Goal: Communication & Community: Answer question/provide support

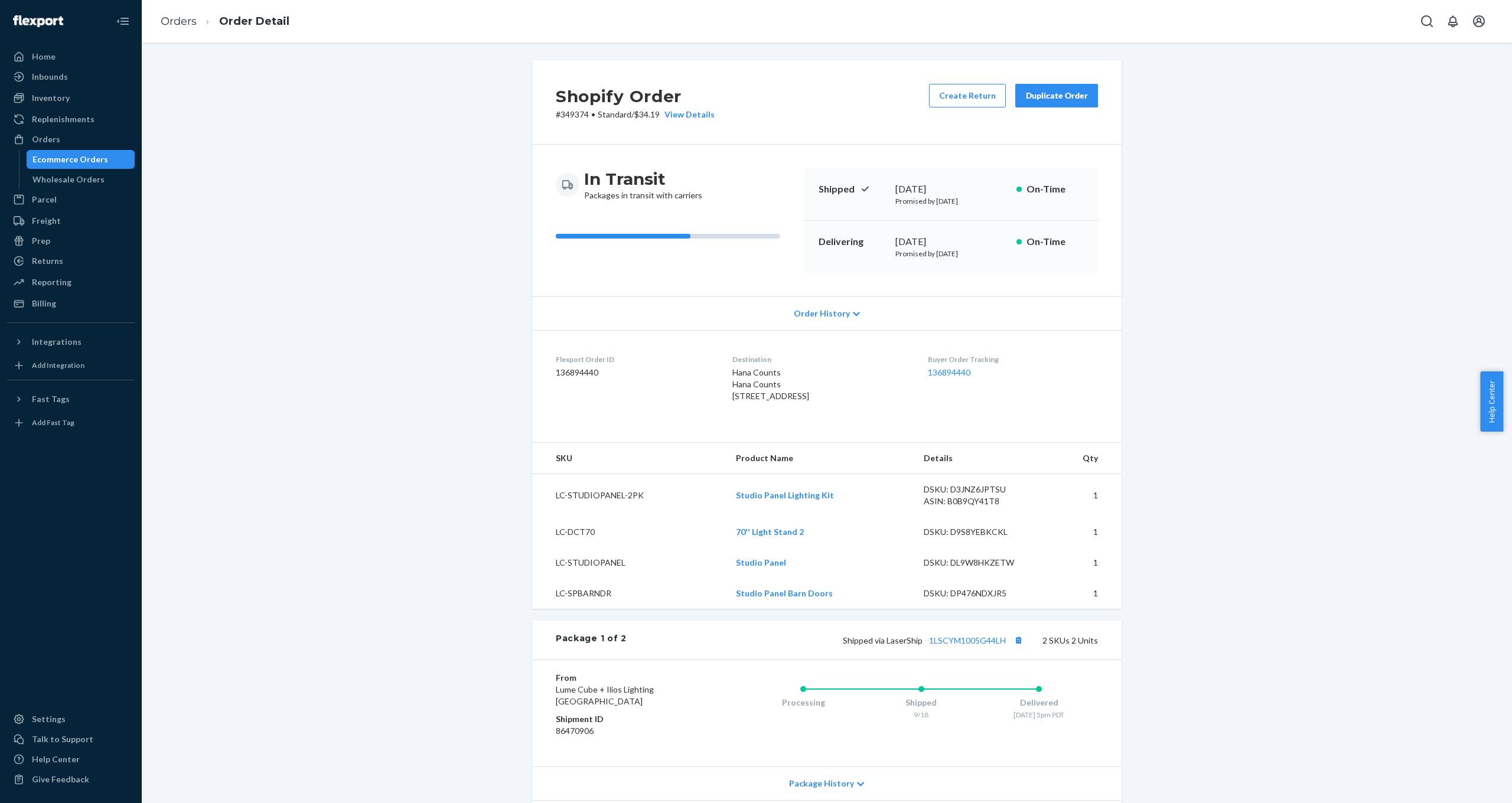
click at [279, 303] on div "Shopify Order # 349374 • Standard / $34.19 View Details Create Return Duplicate…" at bounding box center [827, 636] width 1353 height 1153
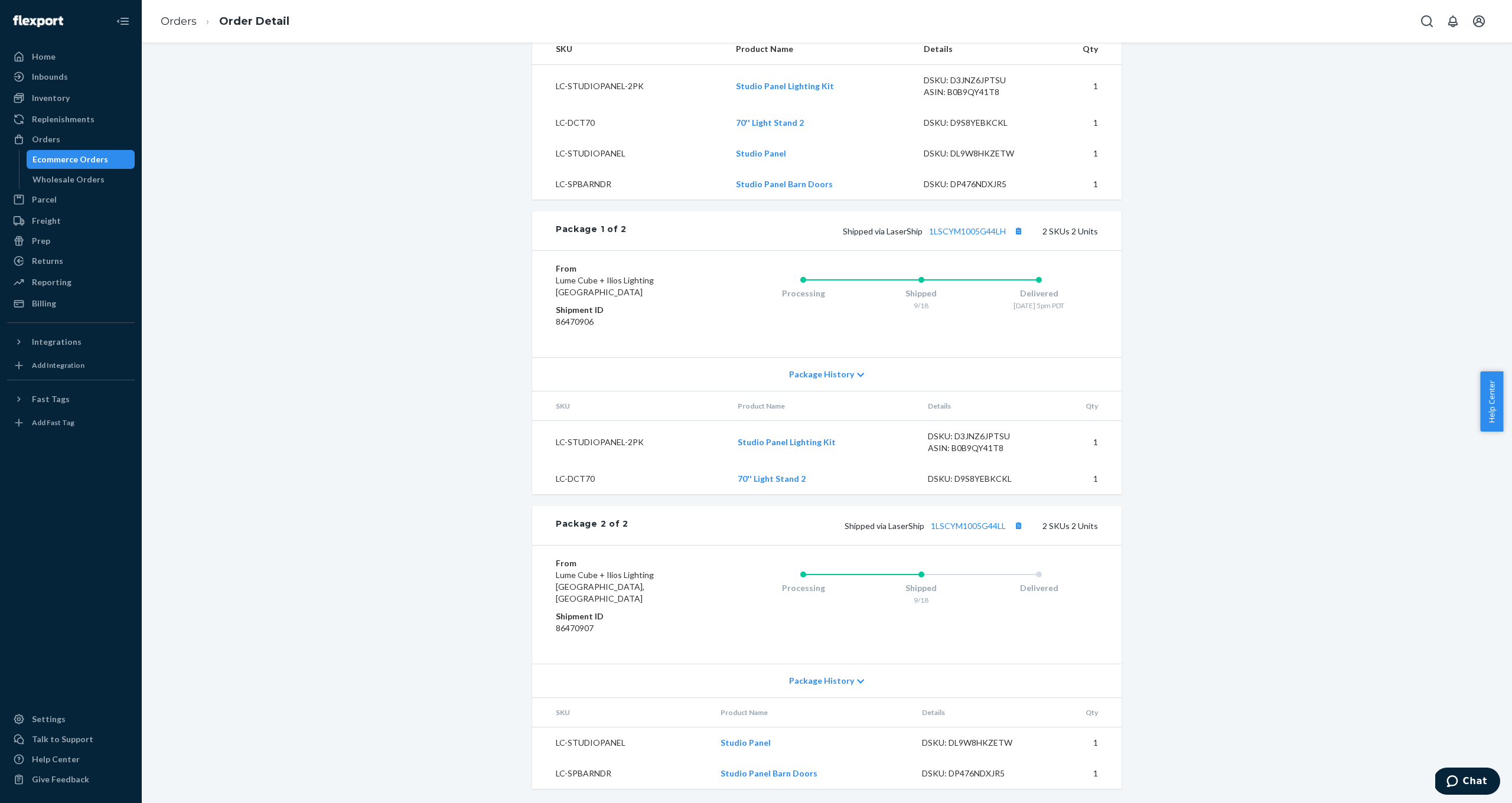
click at [403, 218] on div "Shopify Order # 349374 • Standard / $34.19 View Details Create Return Duplicate…" at bounding box center [827, 227] width 1353 height 1153
click at [350, 160] on div "Shopify Order # 349374 • Standard / $34.19 View Details Create Return Duplicate…" at bounding box center [827, 227] width 1353 height 1153
click at [177, 24] on link "Orders" at bounding box center [179, 21] width 36 height 13
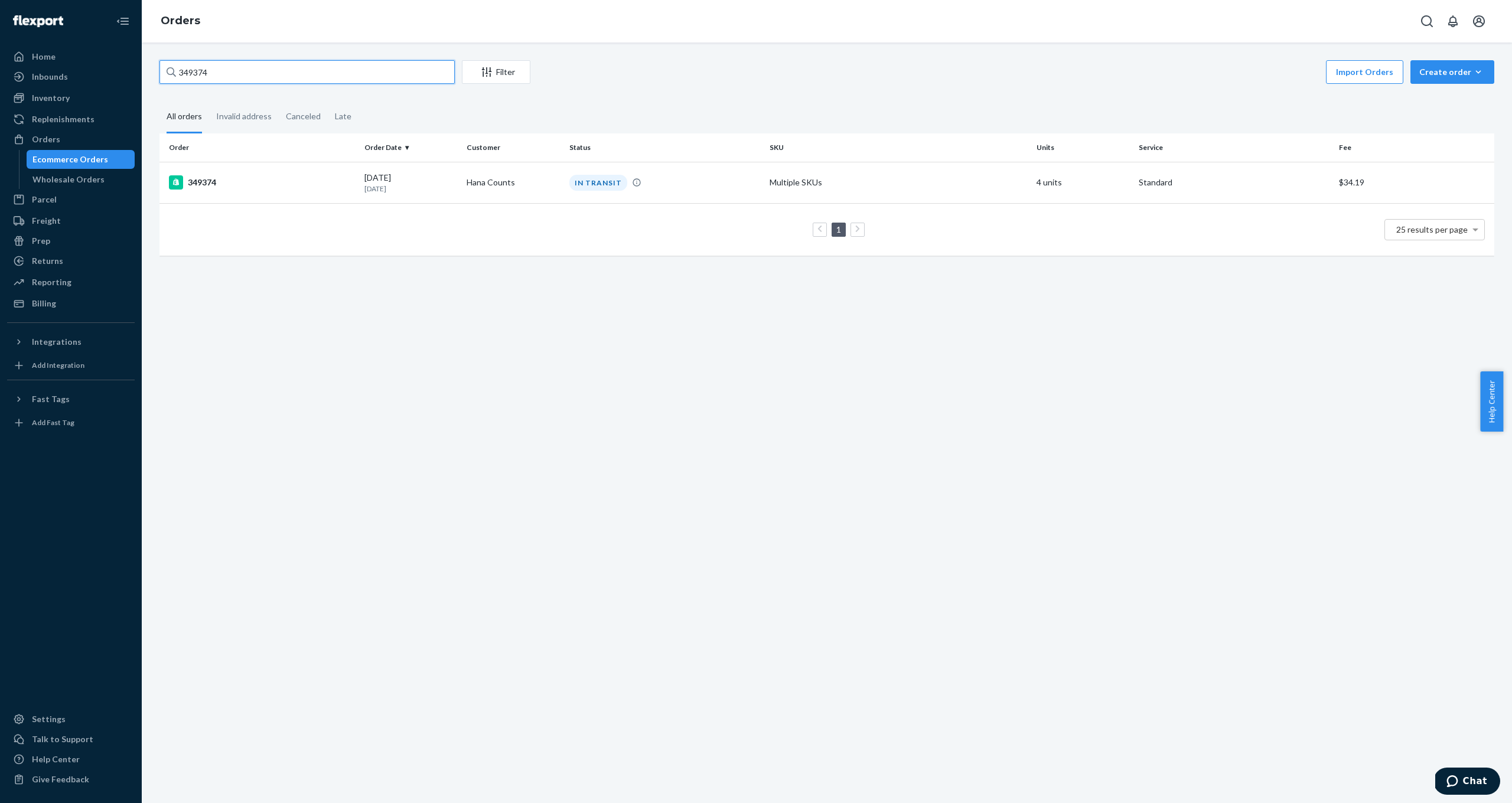
click at [247, 65] on input "349374" at bounding box center [308, 72] width 296 height 24
click at [250, 67] on input "349374" at bounding box center [308, 72] width 296 height 24
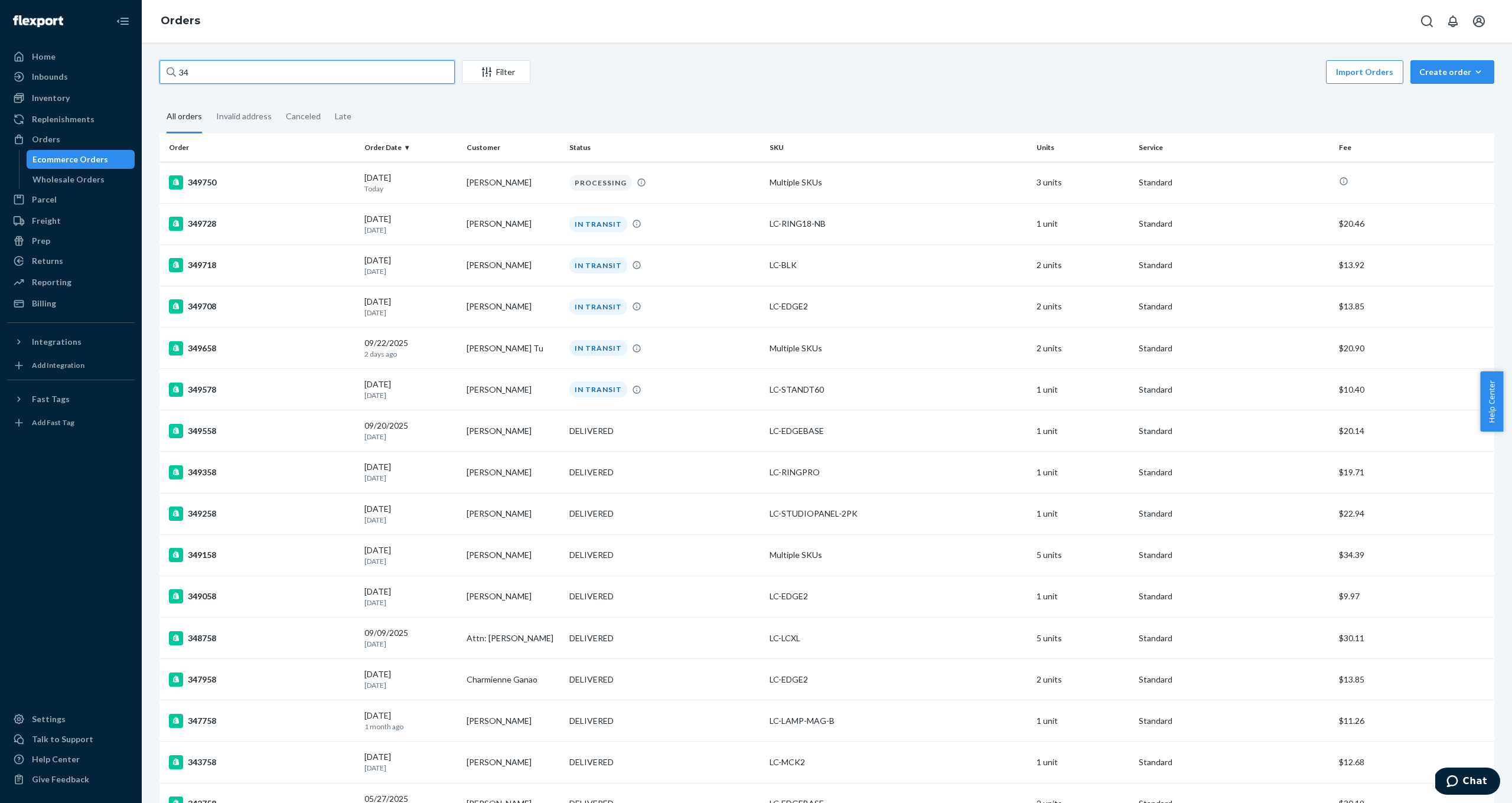
type input "3"
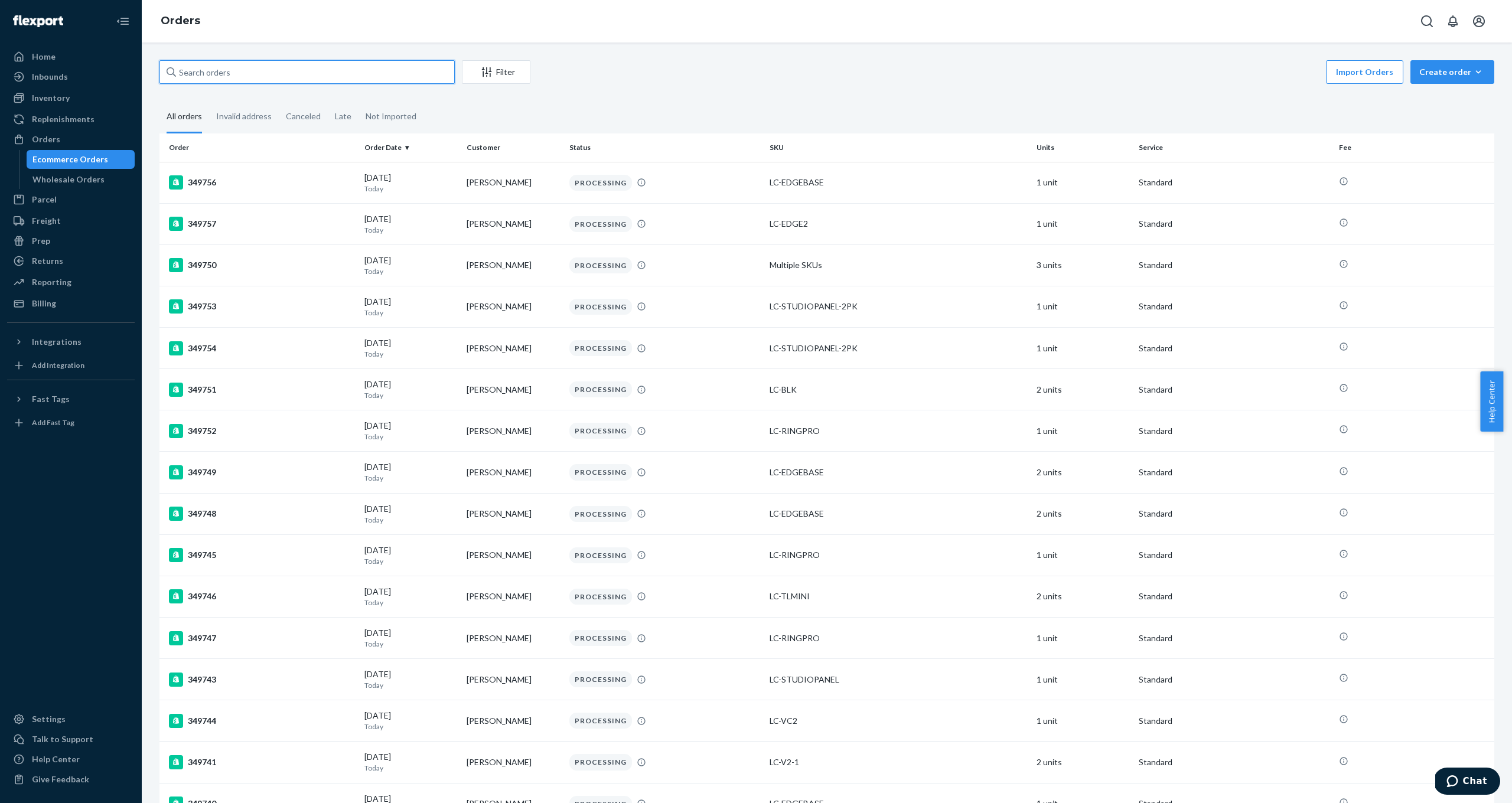
click at [249, 73] on input "text" at bounding box center [308, 72] width 296 height 24
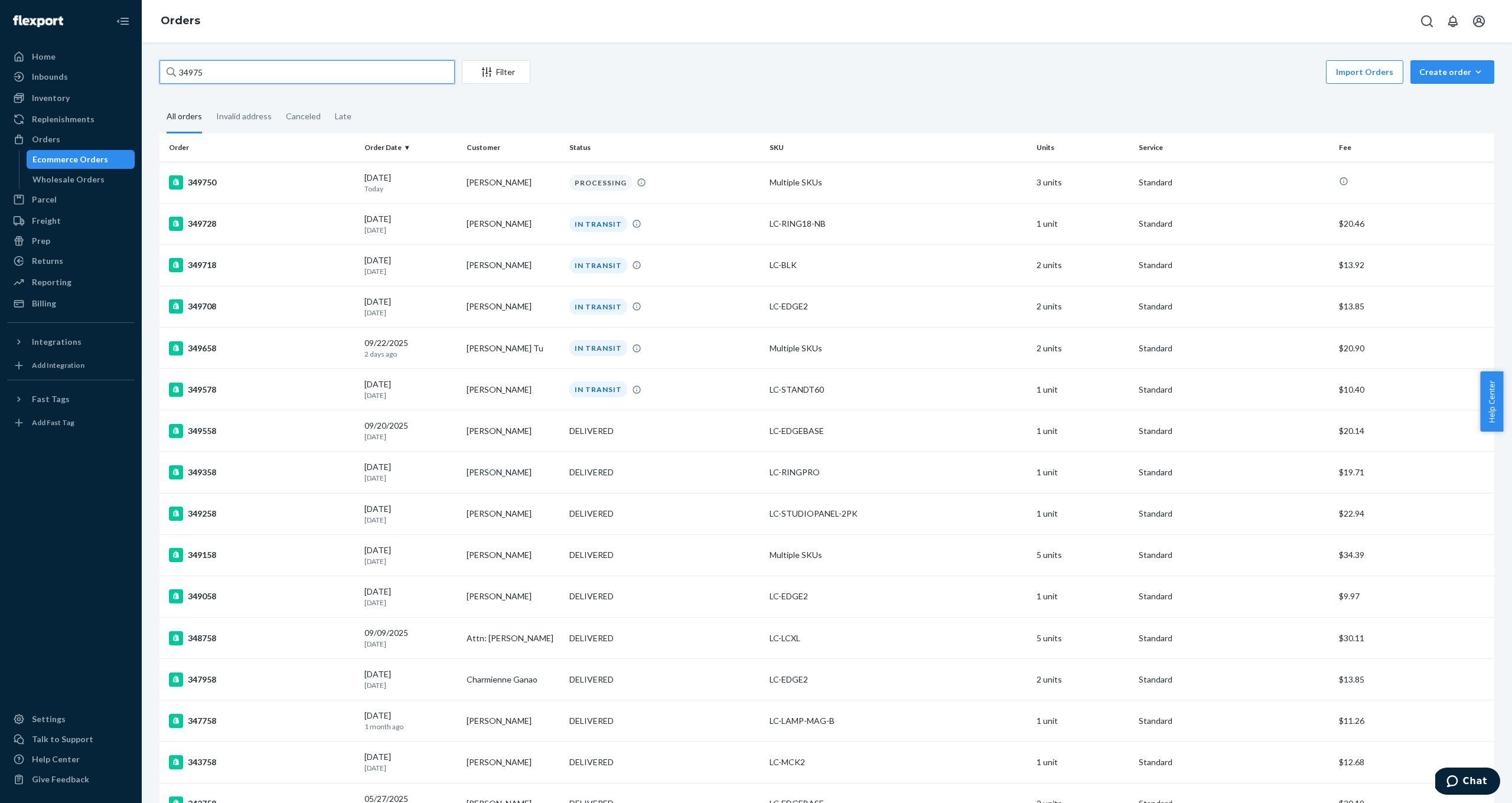
type input "3497"
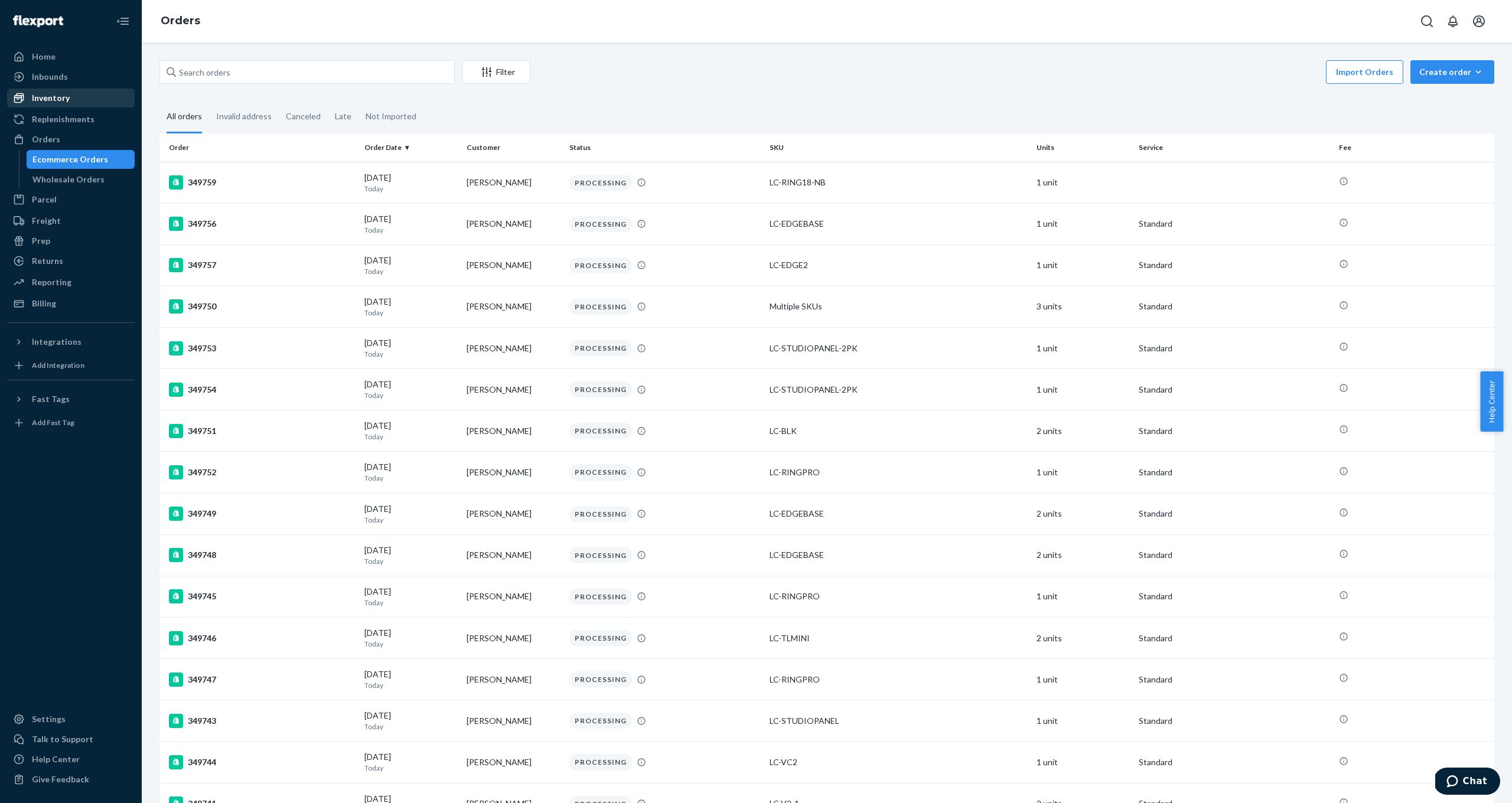
click at [59, 99] on div "Inventory" at bounding box center [51, 98] width 38 height 12
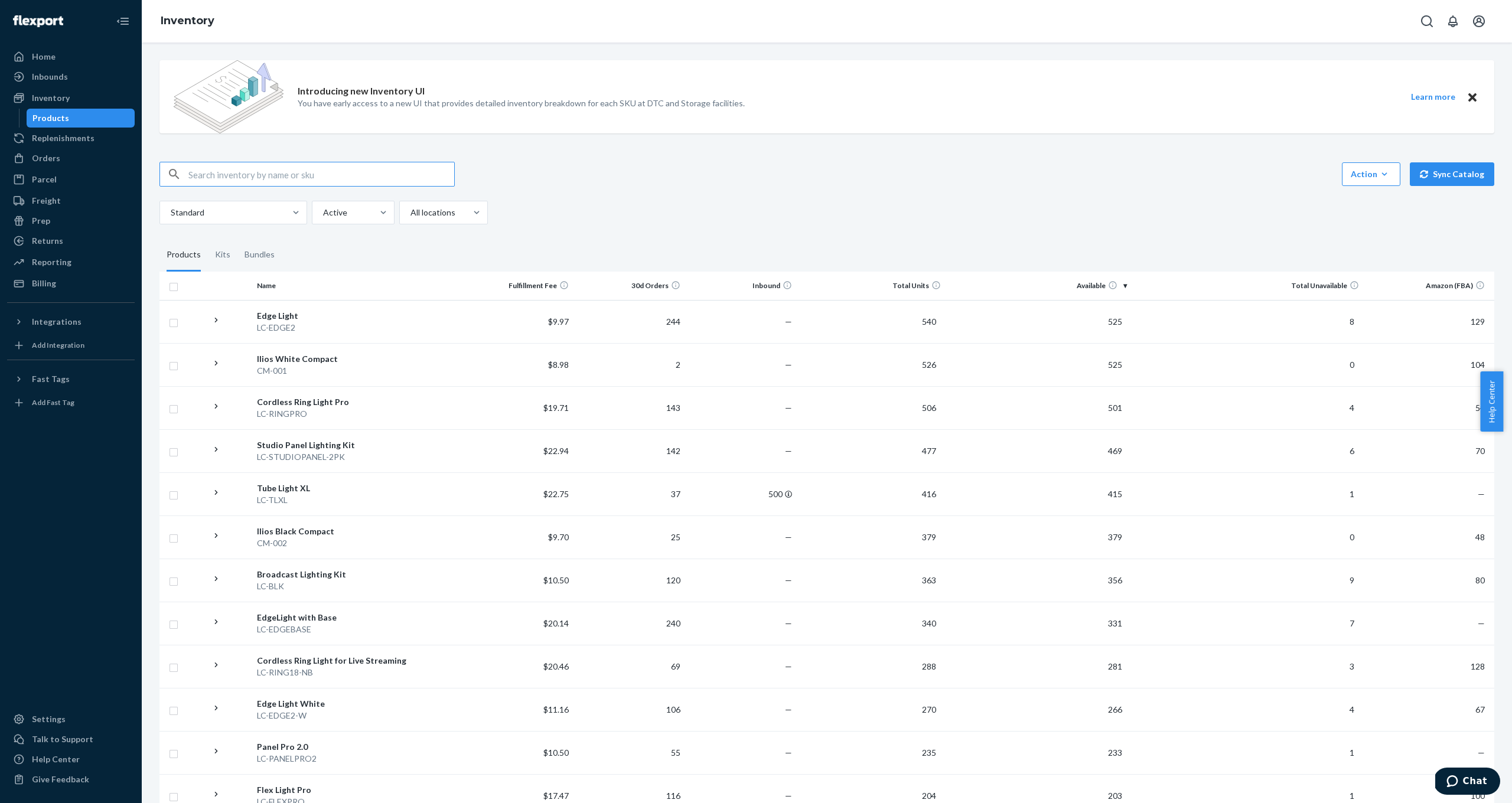
click at [238, 176] on input "text" at bounding box center [322, 175] width 266 height 24
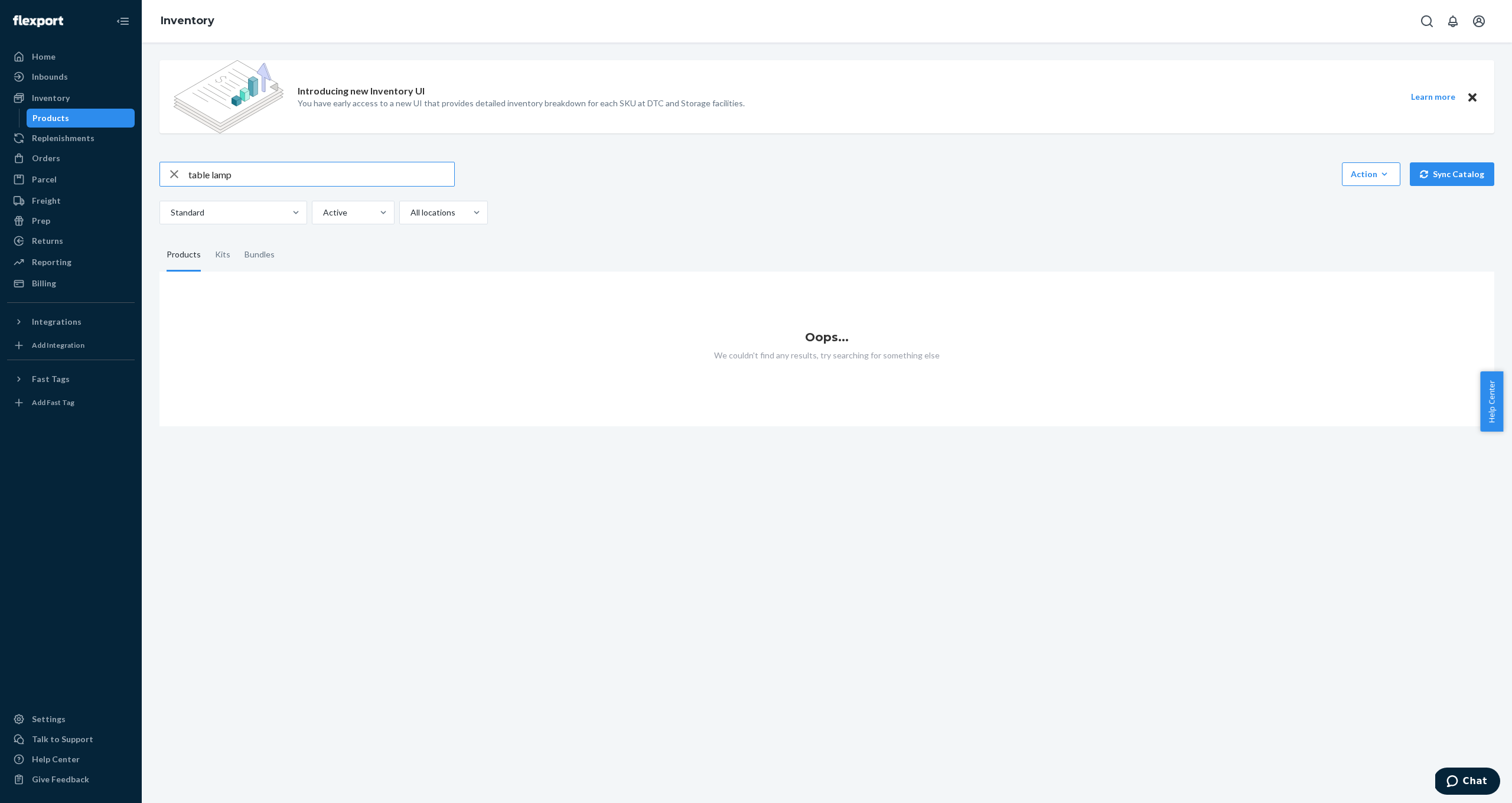
click at [234, 182] on input "table lamp" at bounding box center [322, 175] width 266 height 24
type input "t"
type input "lamp"
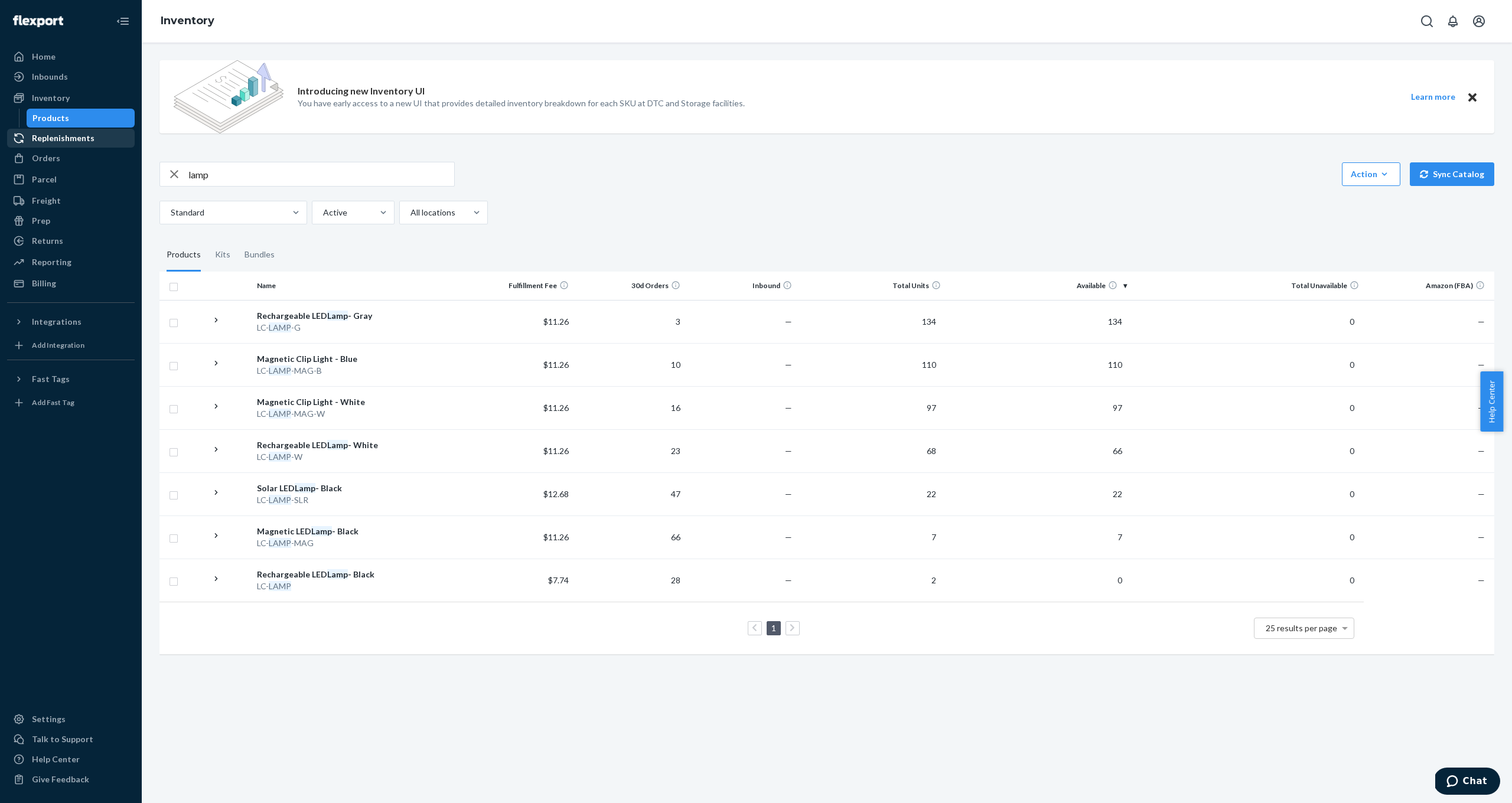
click at [108, 130] on link "Replenishments" at bounding box center [71, 138] width 128 height 19
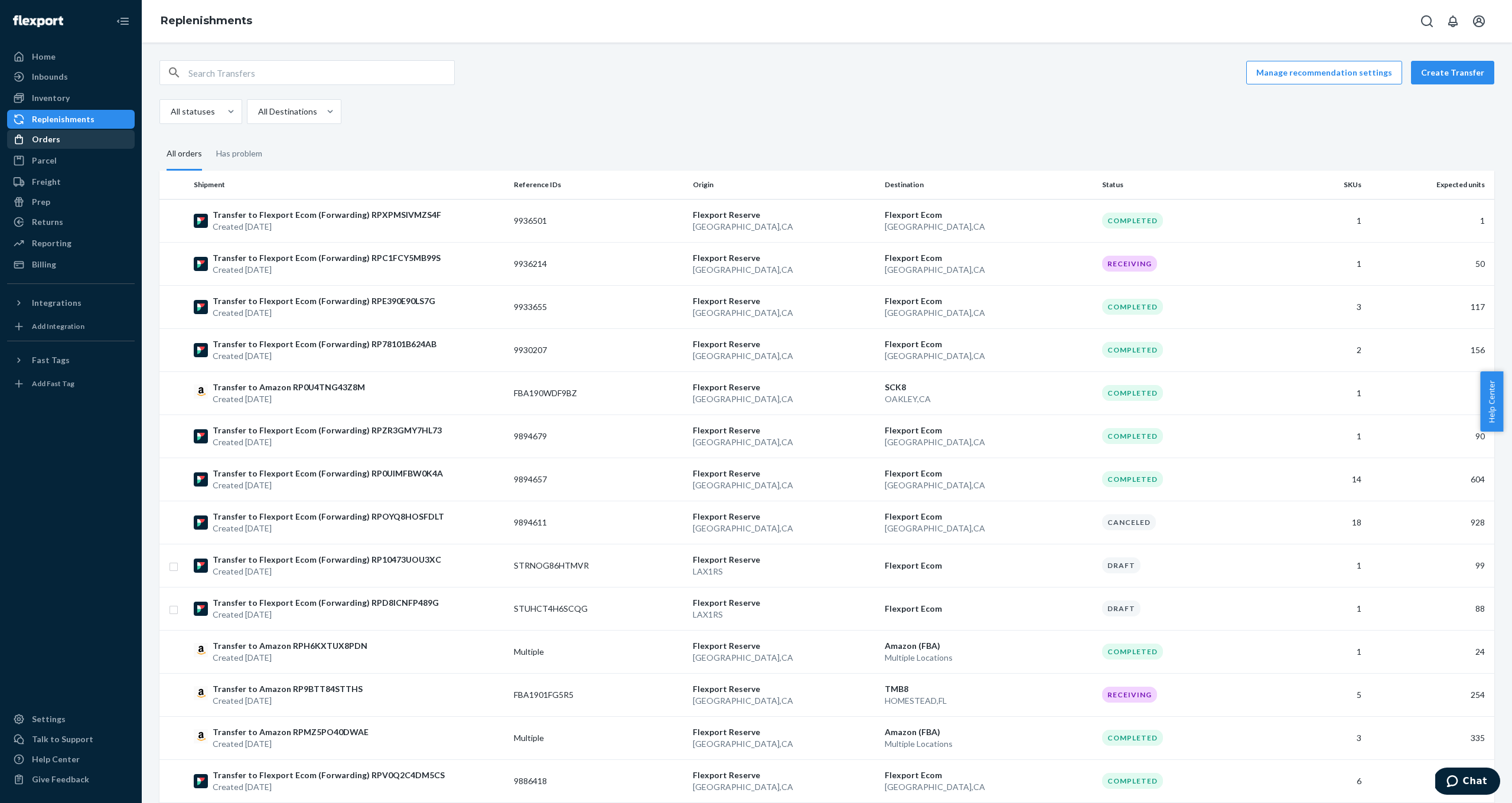
click at [92, 142] on div "Orders" at bounding box center [70, 139] width 125 height 17
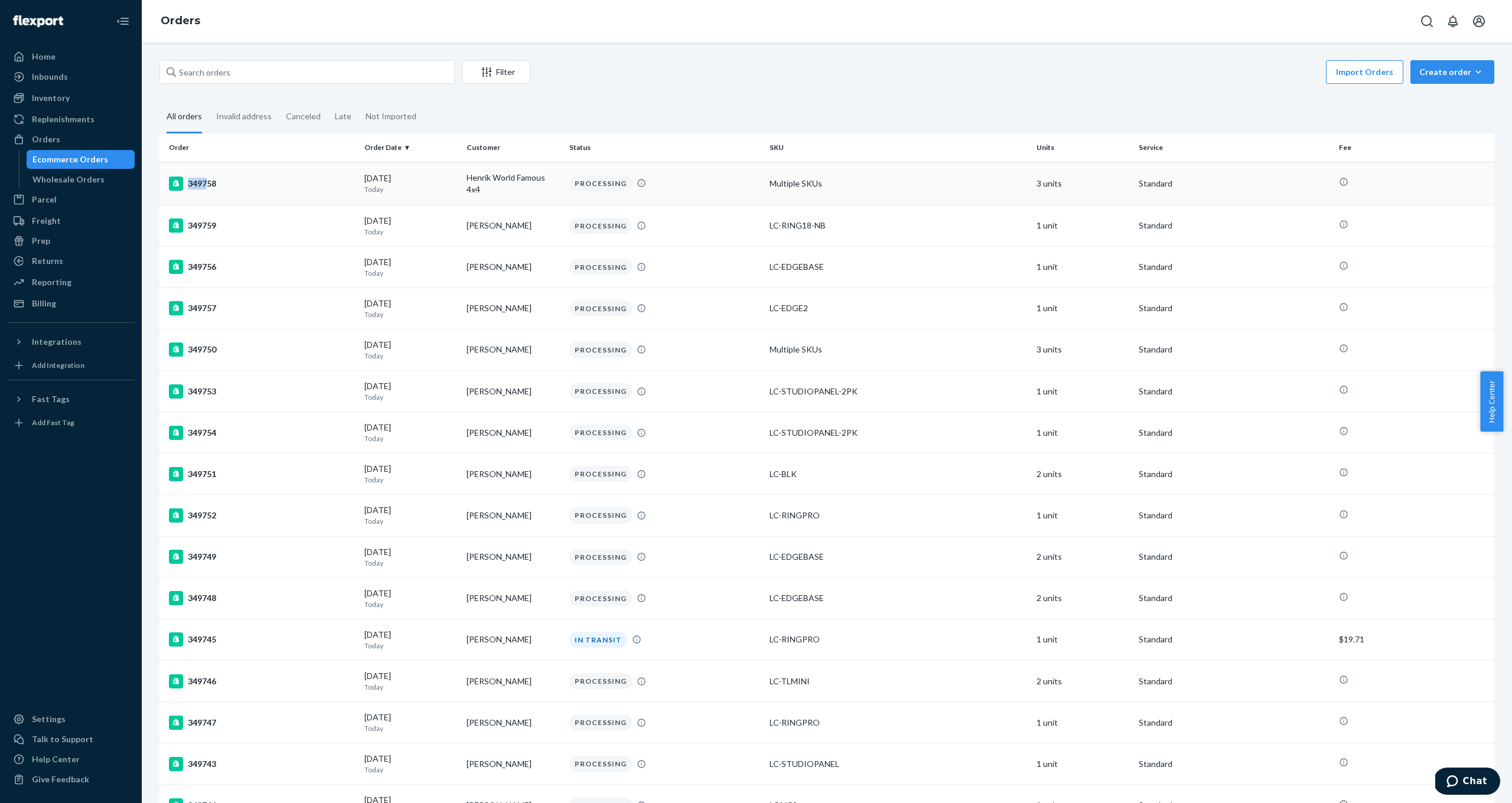
click at [206, 178] on div "349758" at bounding box center [262, 184] width 186 height 14
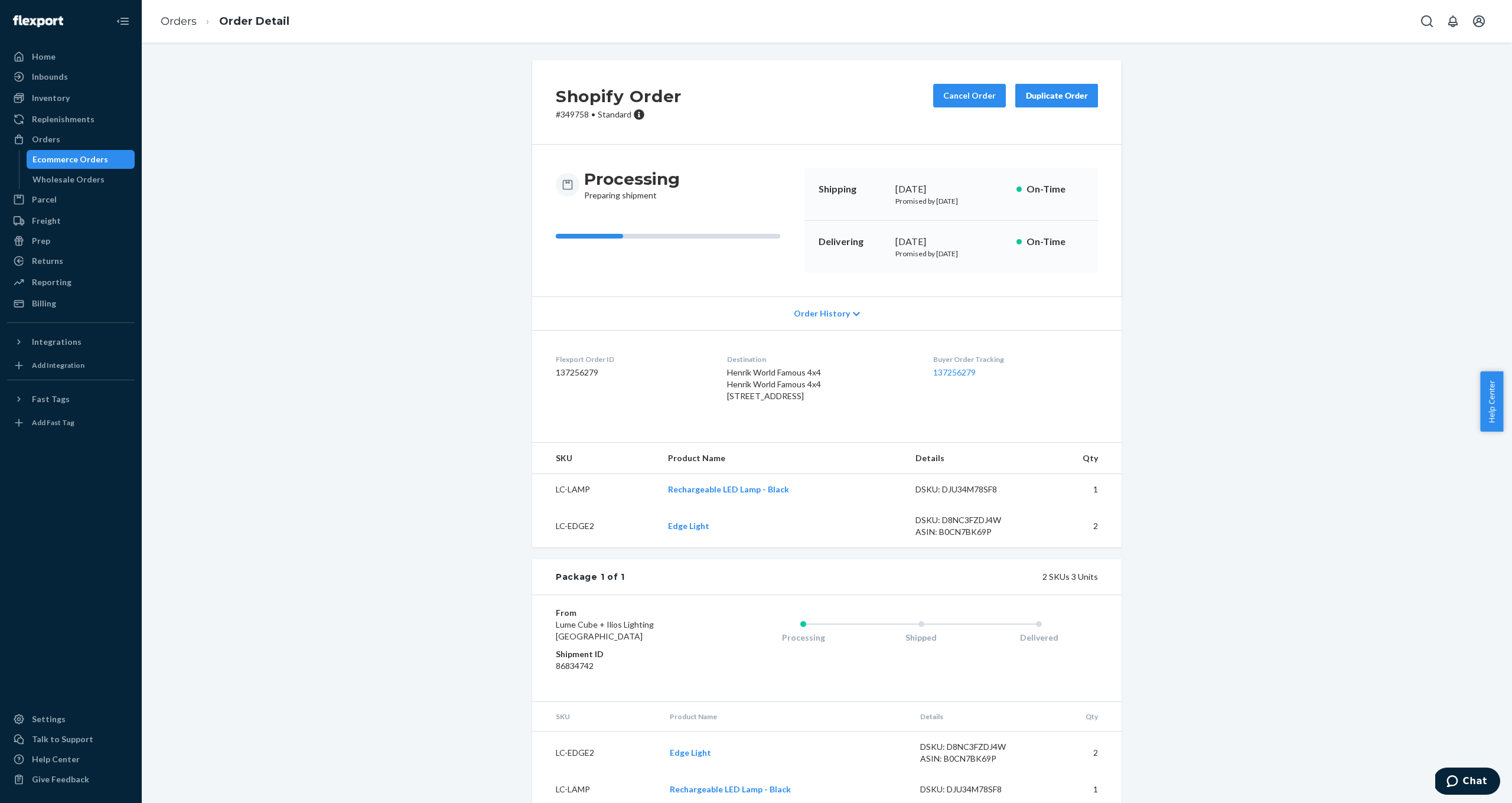
click at [650, 369] on dd "137256279" at bounding box center [632, 373] width 153 height 12
drag, startPoint x: 612, startPoint y: 374, endPoint x: 576, endPoint y: 373, distance: 36.0
click at [576, 373] on dd "137256279" at bounding box center [632, 373] width 153 height 12
click at [594, 373] on dd "137256279" at bounding box center [632, 373] width 153 height 12
drag, startPoint x: 595, startPoint y: 372, endPoint x: 534, endPoint y: 372, distance: 61.0
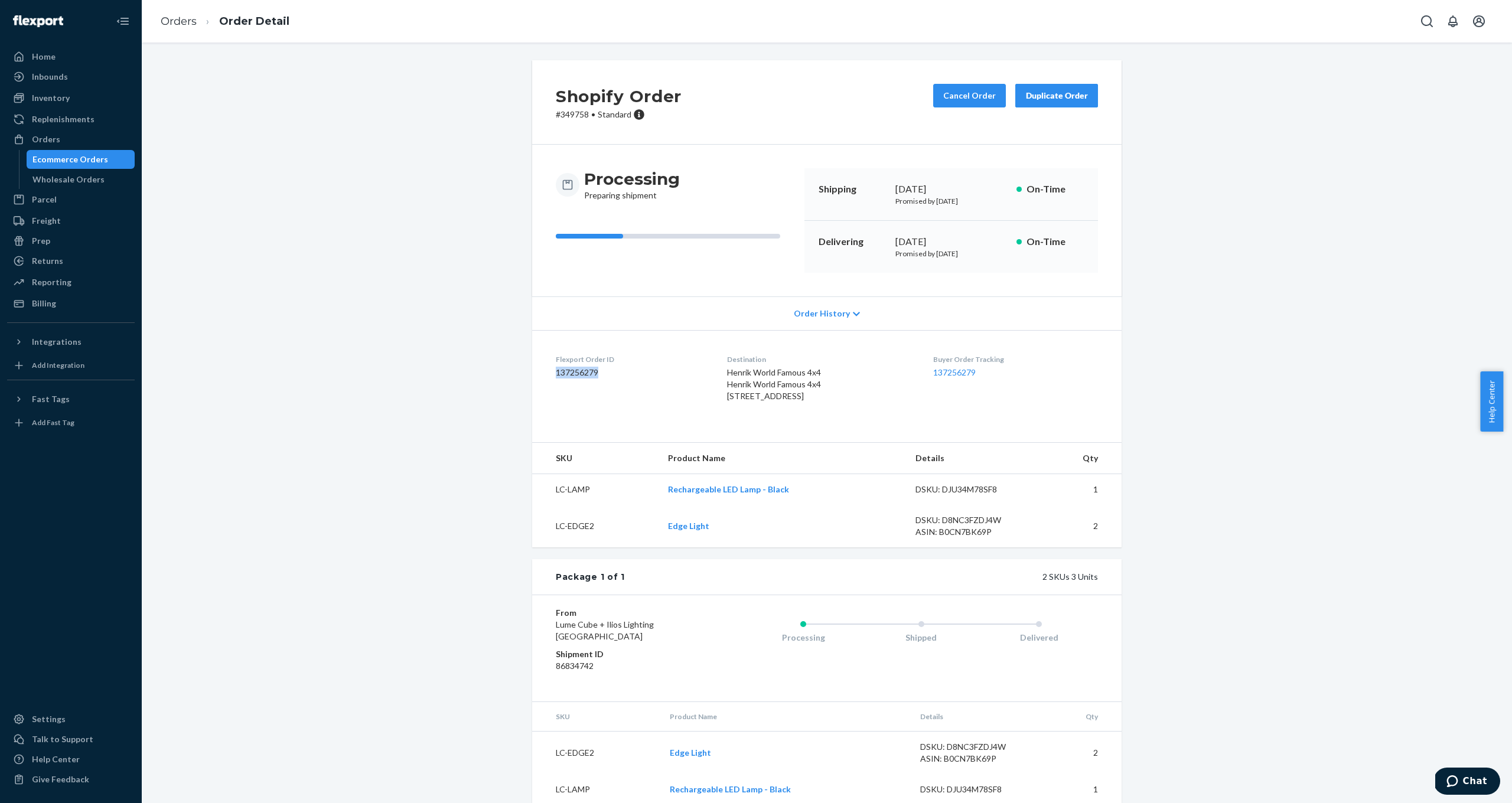
click at [534, 372] on dl "Flexport Order ID 137256279 Destination Henrik World Famous 4x4 Henrik World Fa…" at bounding box center [827, 381] width 589 height 101
copy dd "137256279"
click at [1456, 779] on icon "Chat" at bounding box center [1453, 782] width 12 height 12
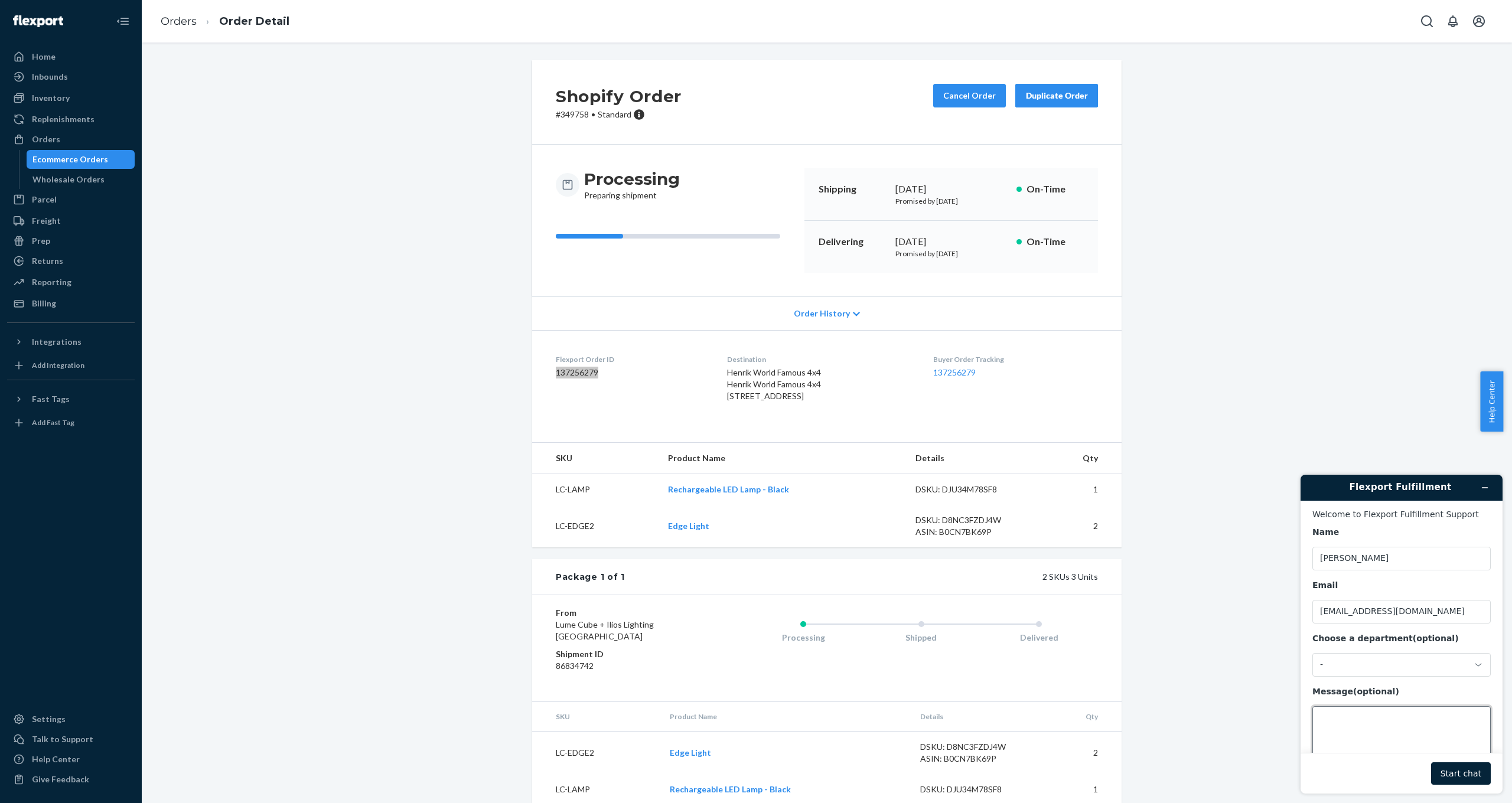
click at [1390, 724] on textarea "Message (optional)" at bounding box center [1401, 739] width 179 height 66
click at [1372, 730] on textarea "Message (optional)" at bounding box center [1401, 739] width 179 height 66
paste textarea "137256279"
type textarea "137256279"
click at [1457, 770] on button "Start chat" at bounding box center [1461, 774] width 60 height 22
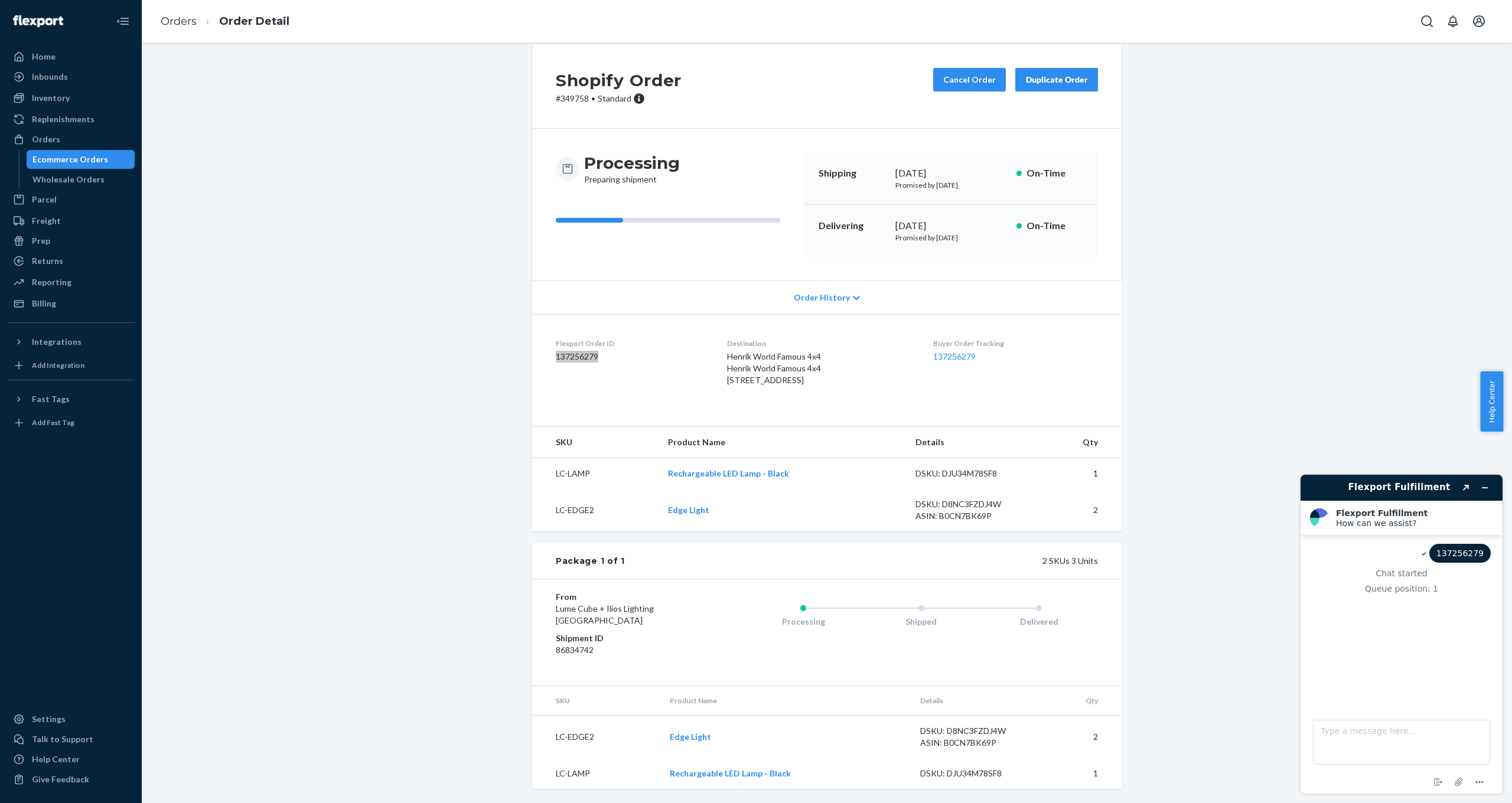
scroll to position [38, 0]
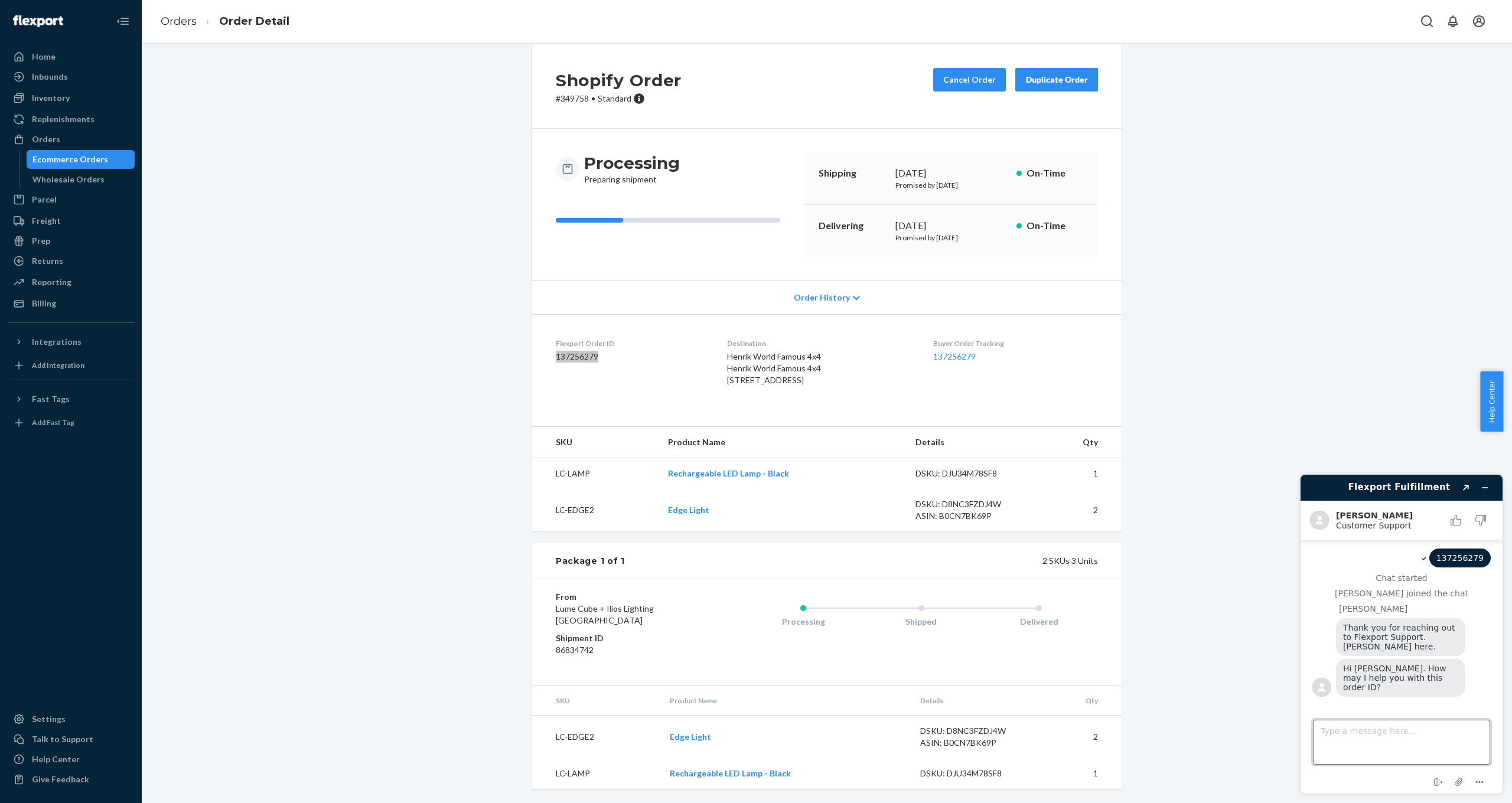
click at [1408, 734] on textarea "Type a message here..." at bounding box center [1401, 742] width 177 height 45
type textarea "The customer reached directly after placing it and the address needs to be chan…"
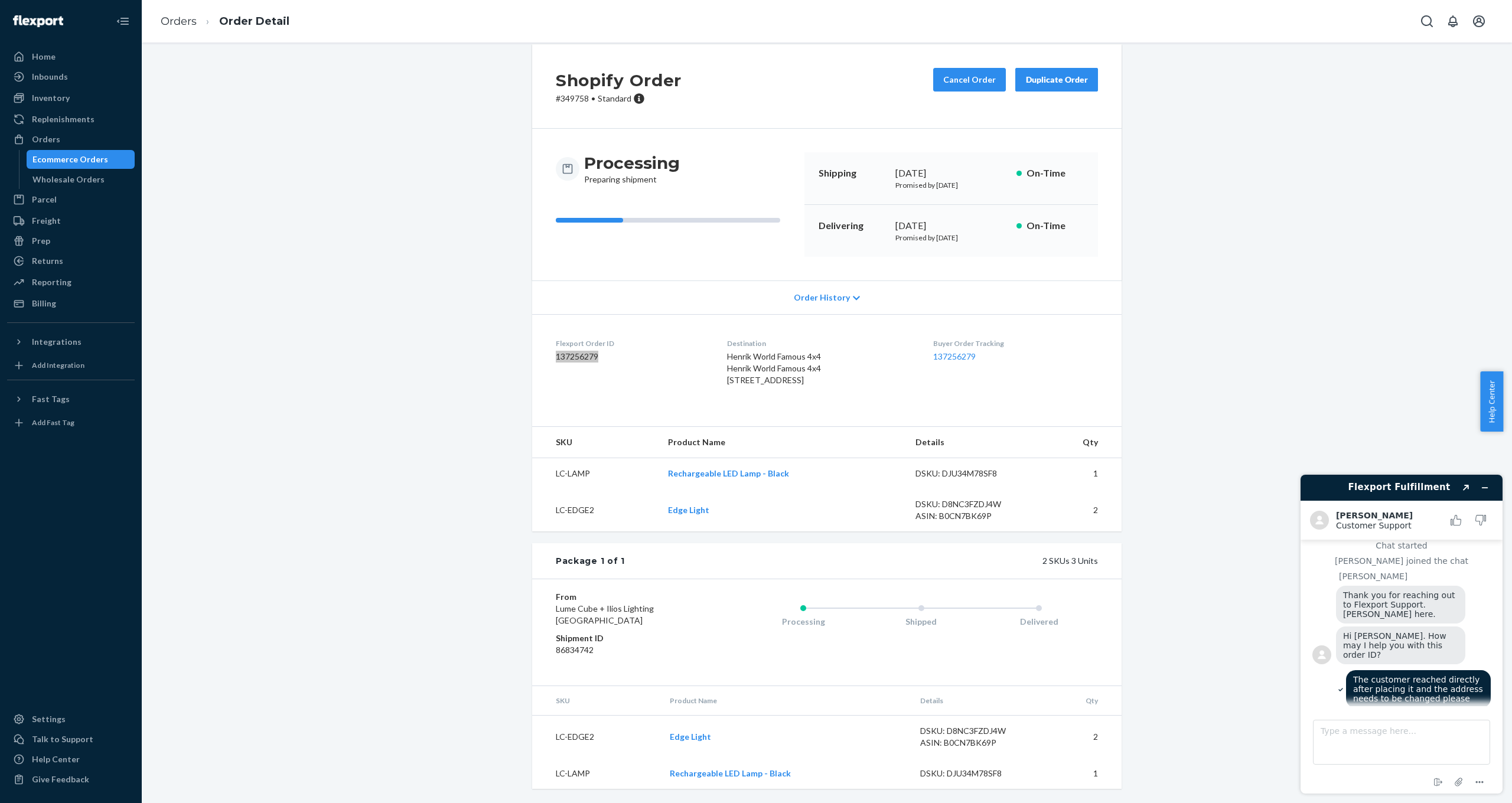
scroll to position [83, 0]
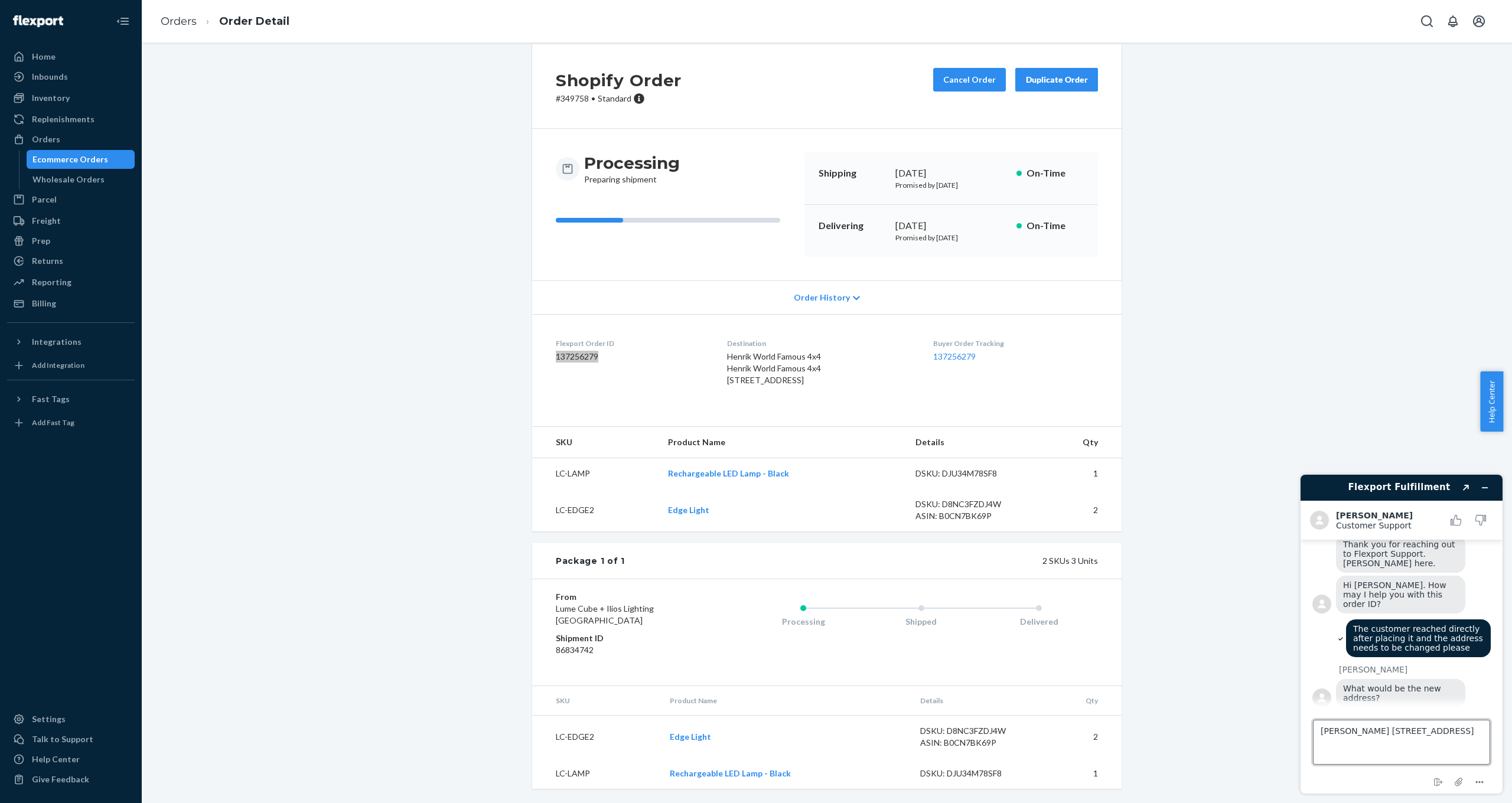
type textarea "Jeffery Adams 3839 Los Feliz Blvd Apt 306 Los Angeles CA 90027"
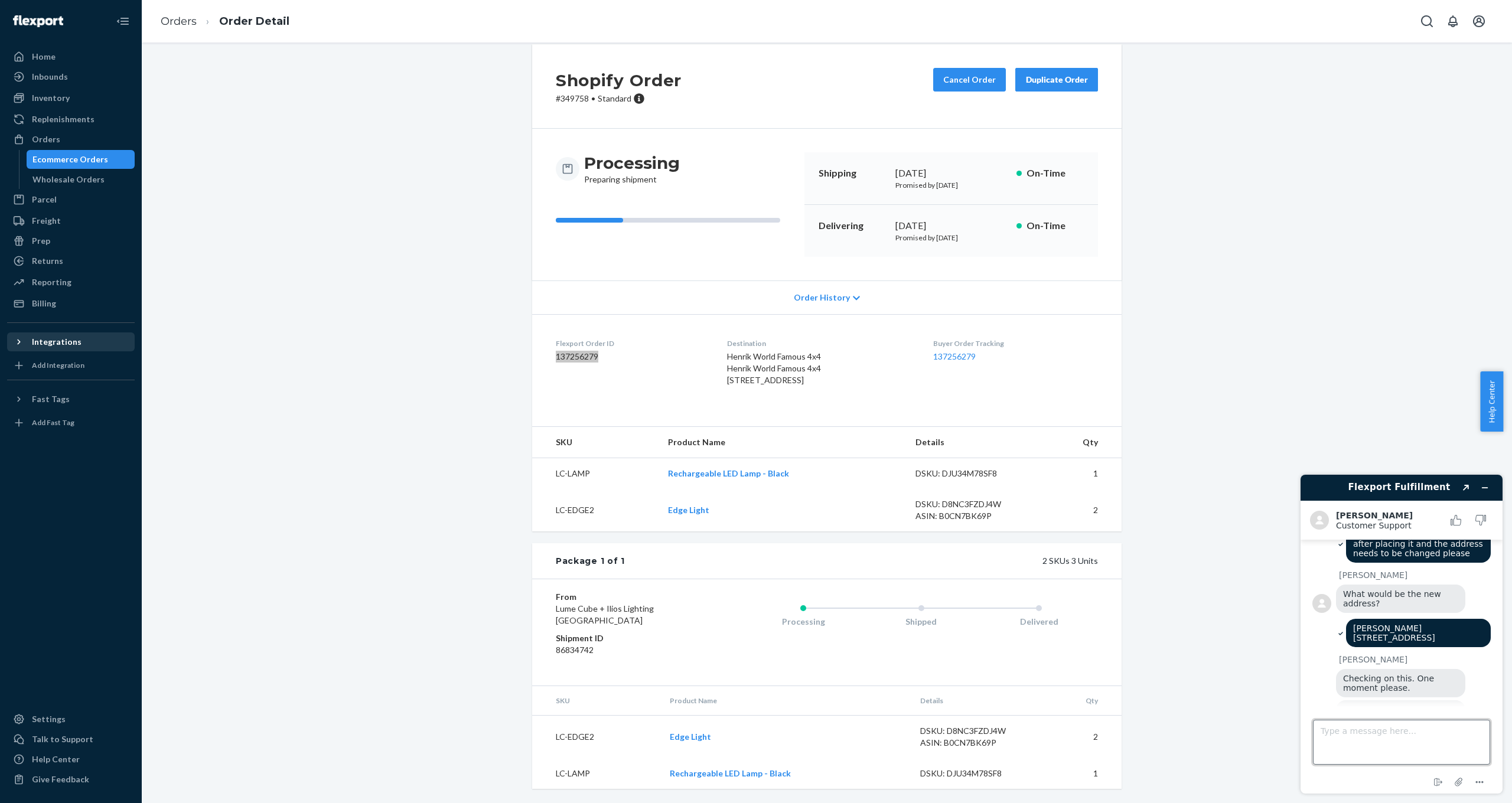
scroll to position [219, 0]
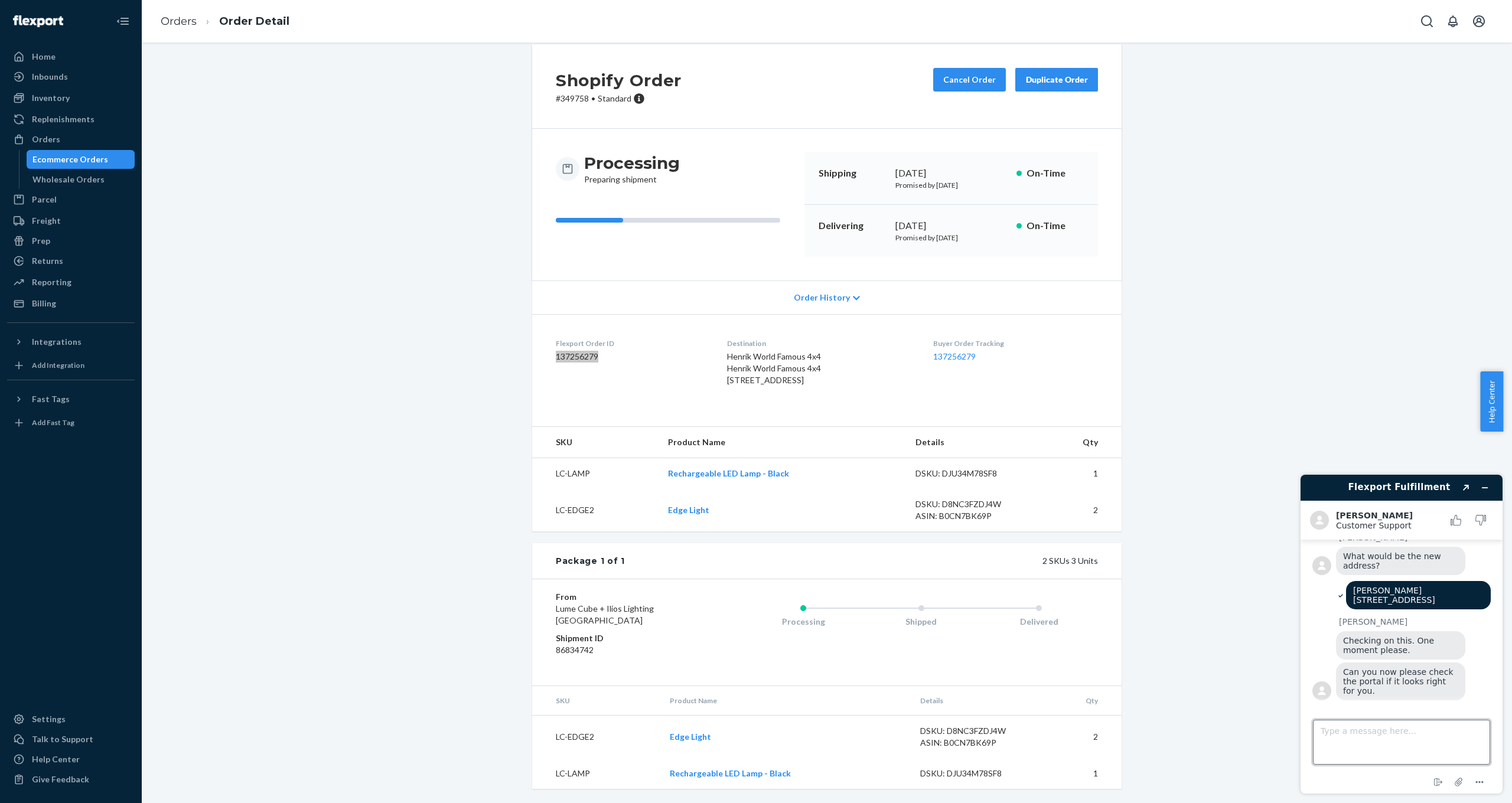
click at [1369, 731] on textarea "Type a message here..." at bounding box center [1401, 742] width 177 height 45
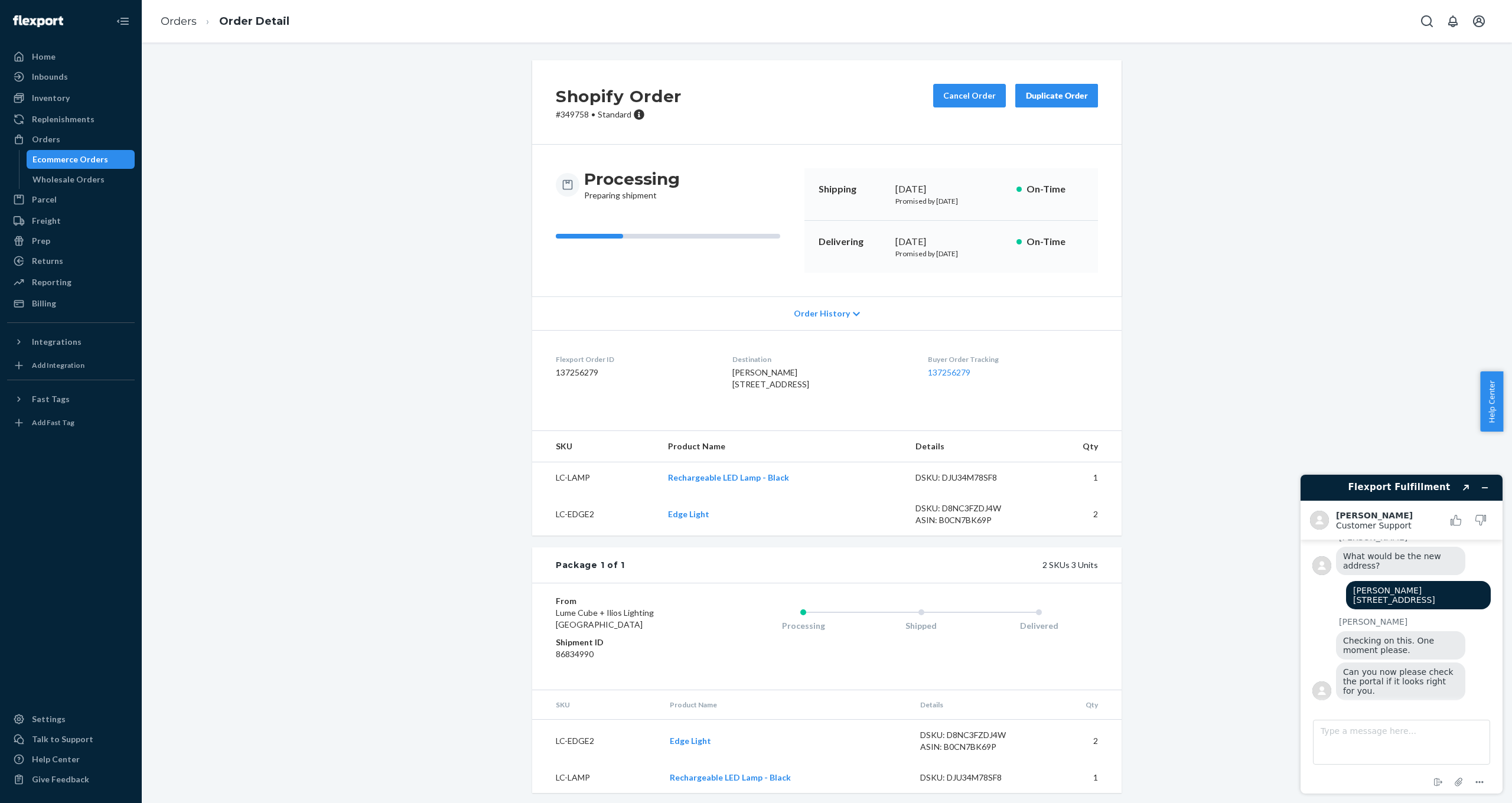
scroll to position [38, 0]
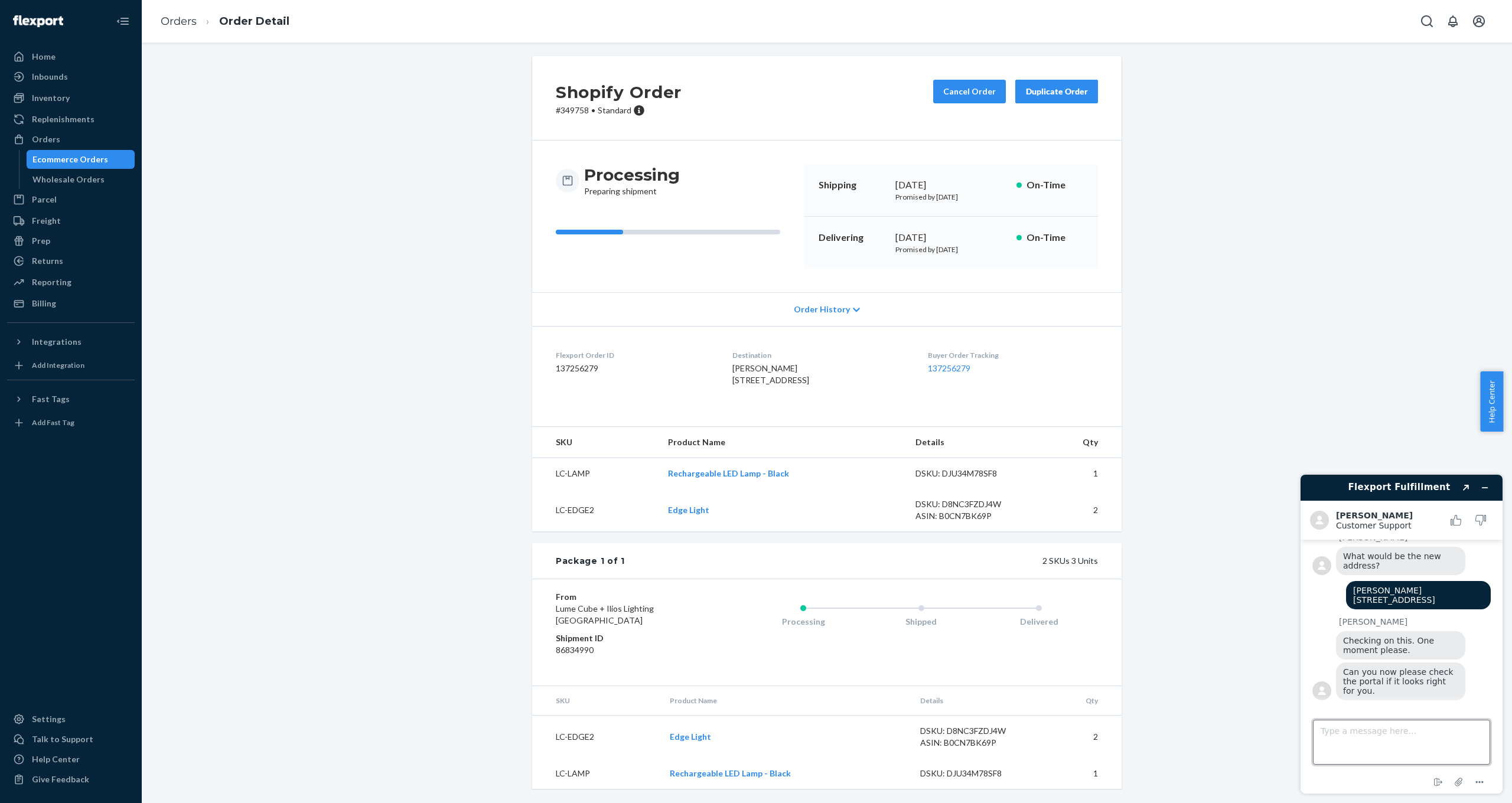
click at [1351, 738] on textarea "Type a message here..." at bounding box center [1401, 742] width 177 height 45
type textarea "Yes it looks correct, thank you"
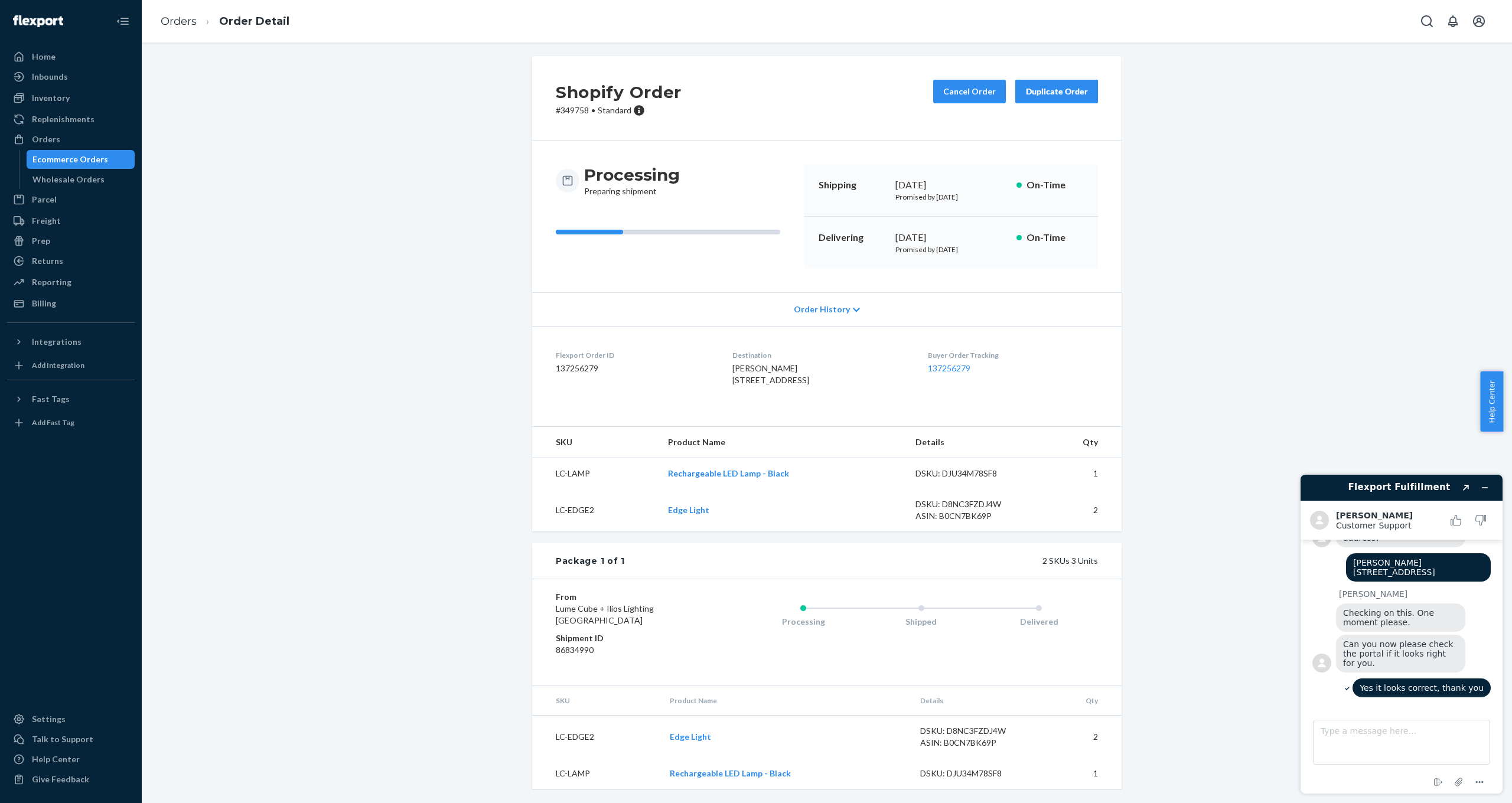
scroll to position [307, 0]
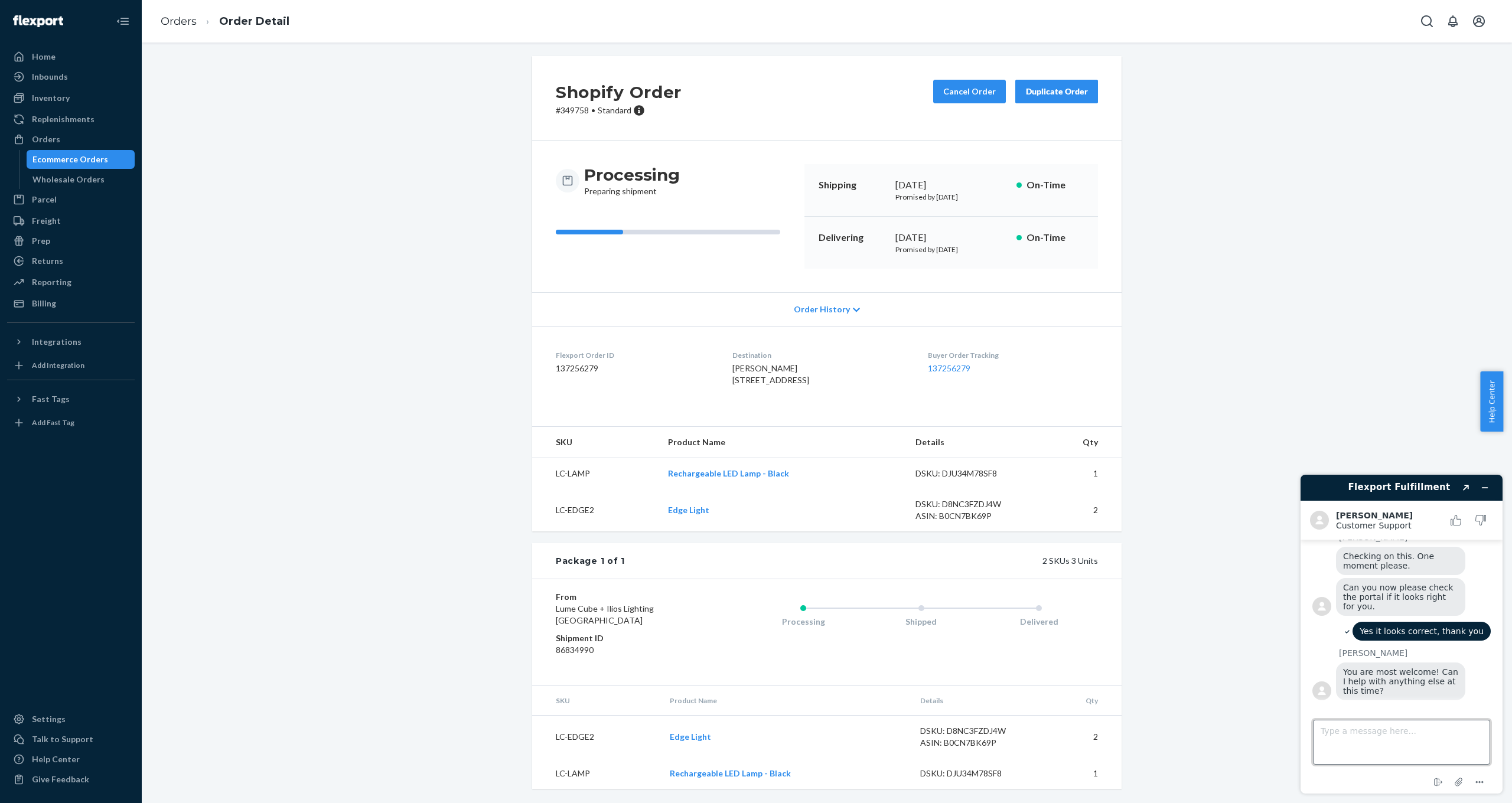
click at [1357, 731] on textarea "Type a message here..." at bounding box center [1401, 742] width 177 height 45
type textarea "no that is it"
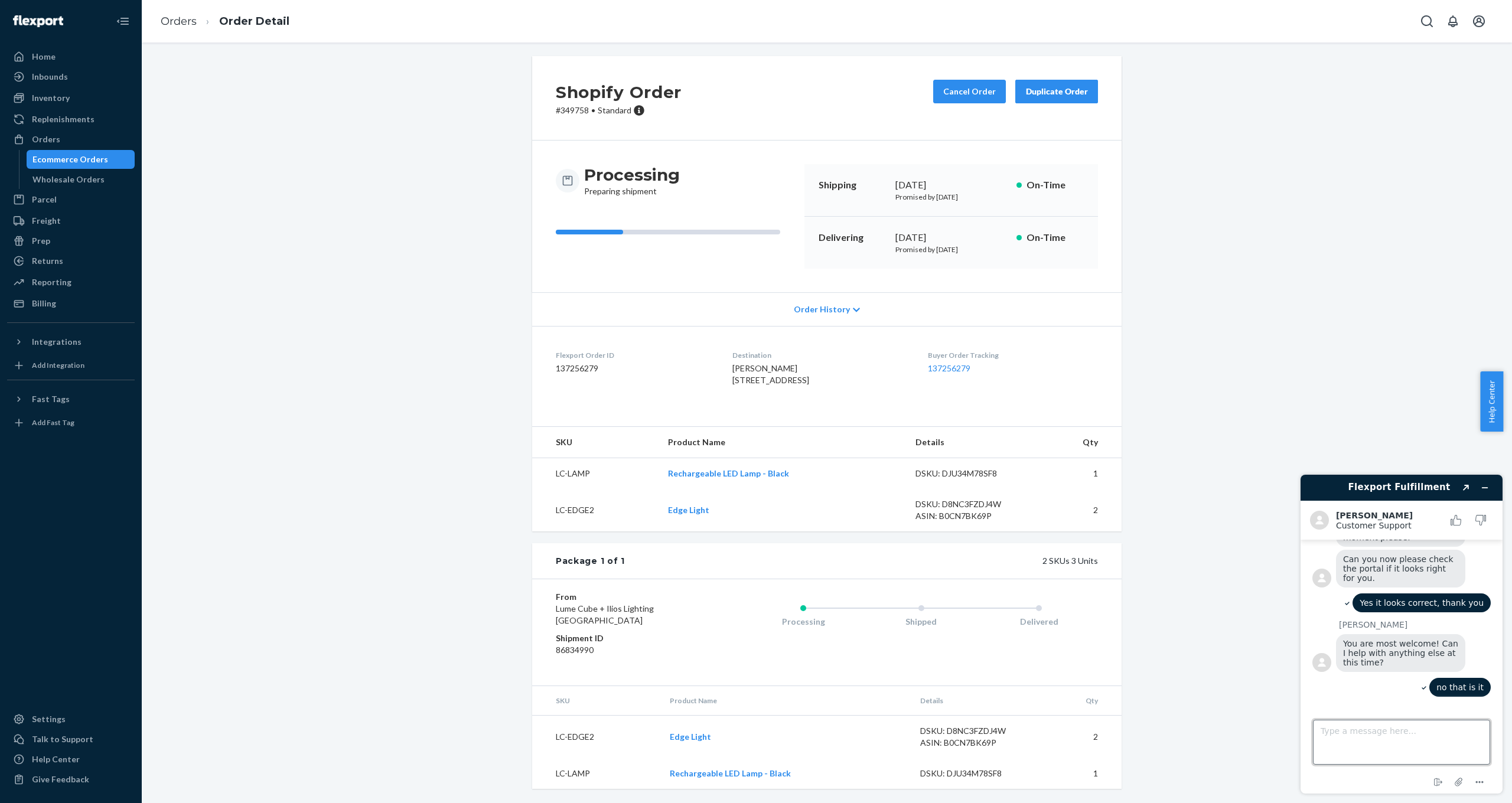
scroll to position [392, 0]
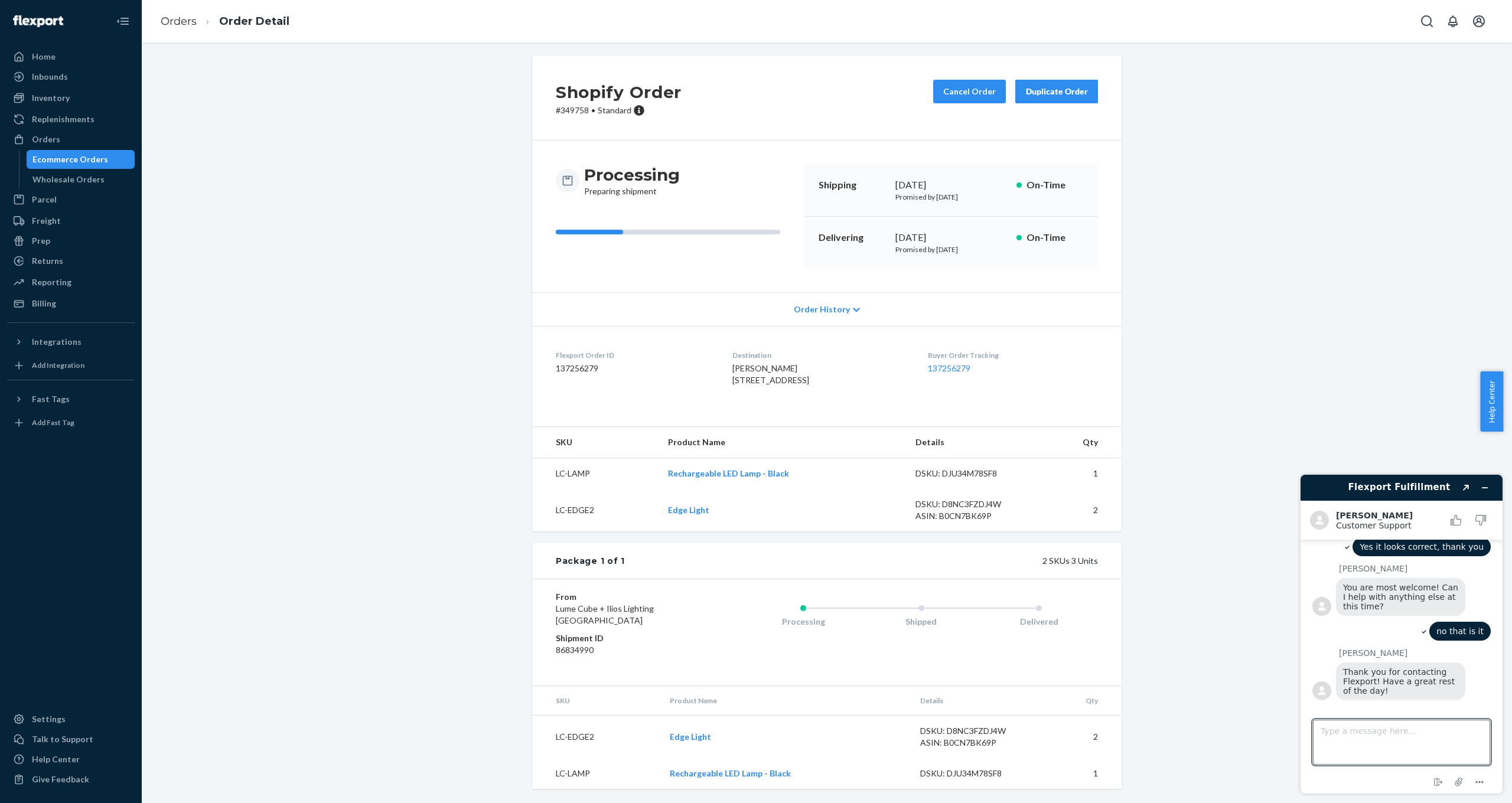
click at [383, 354] on div "Shopify Order # 349758 • Standard Cancel Order Duplicate Order Processing Prepa…" at bounding box center [827, 429] width 1353 height 747
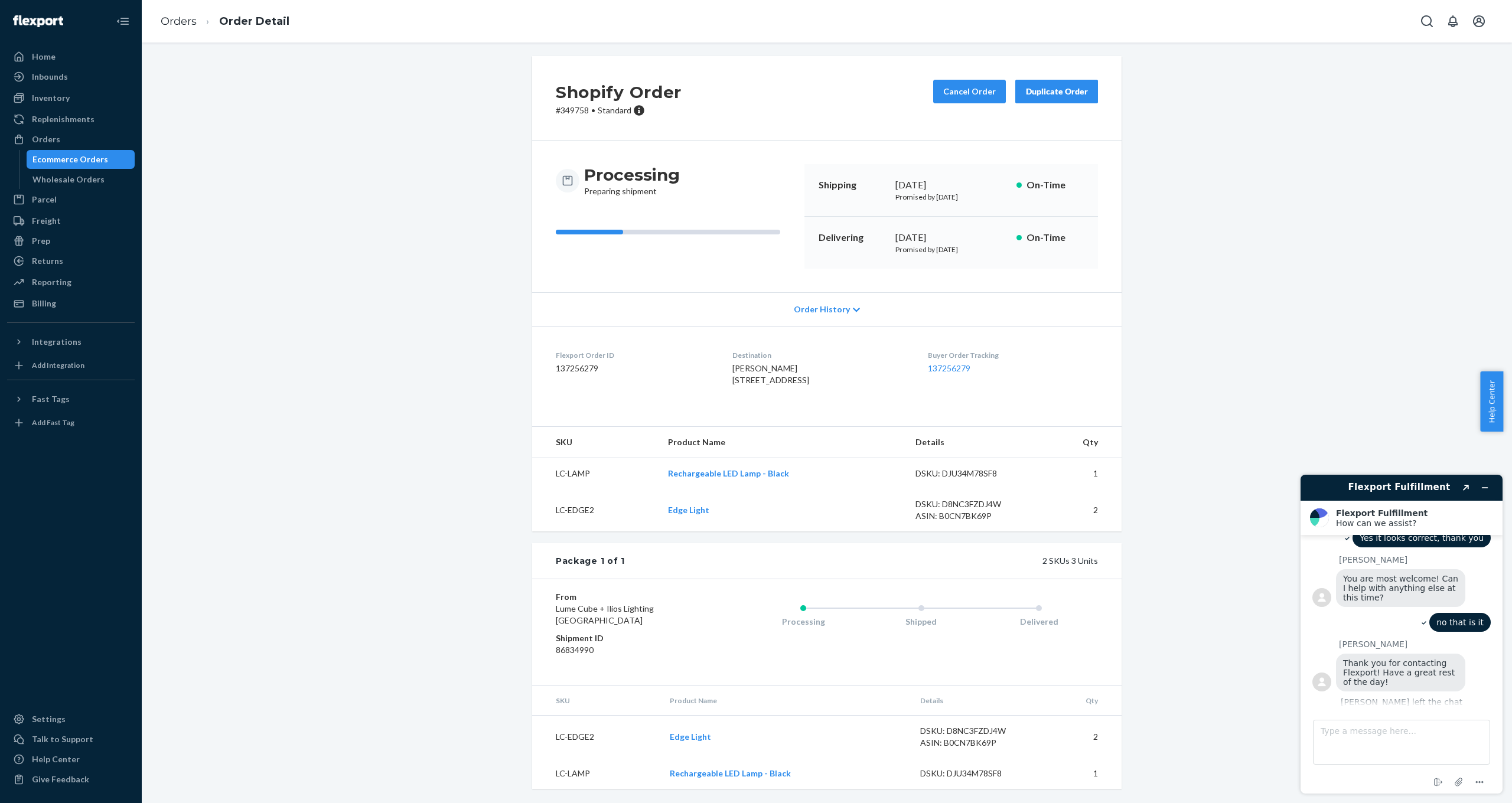
scroll to position [447, 0]
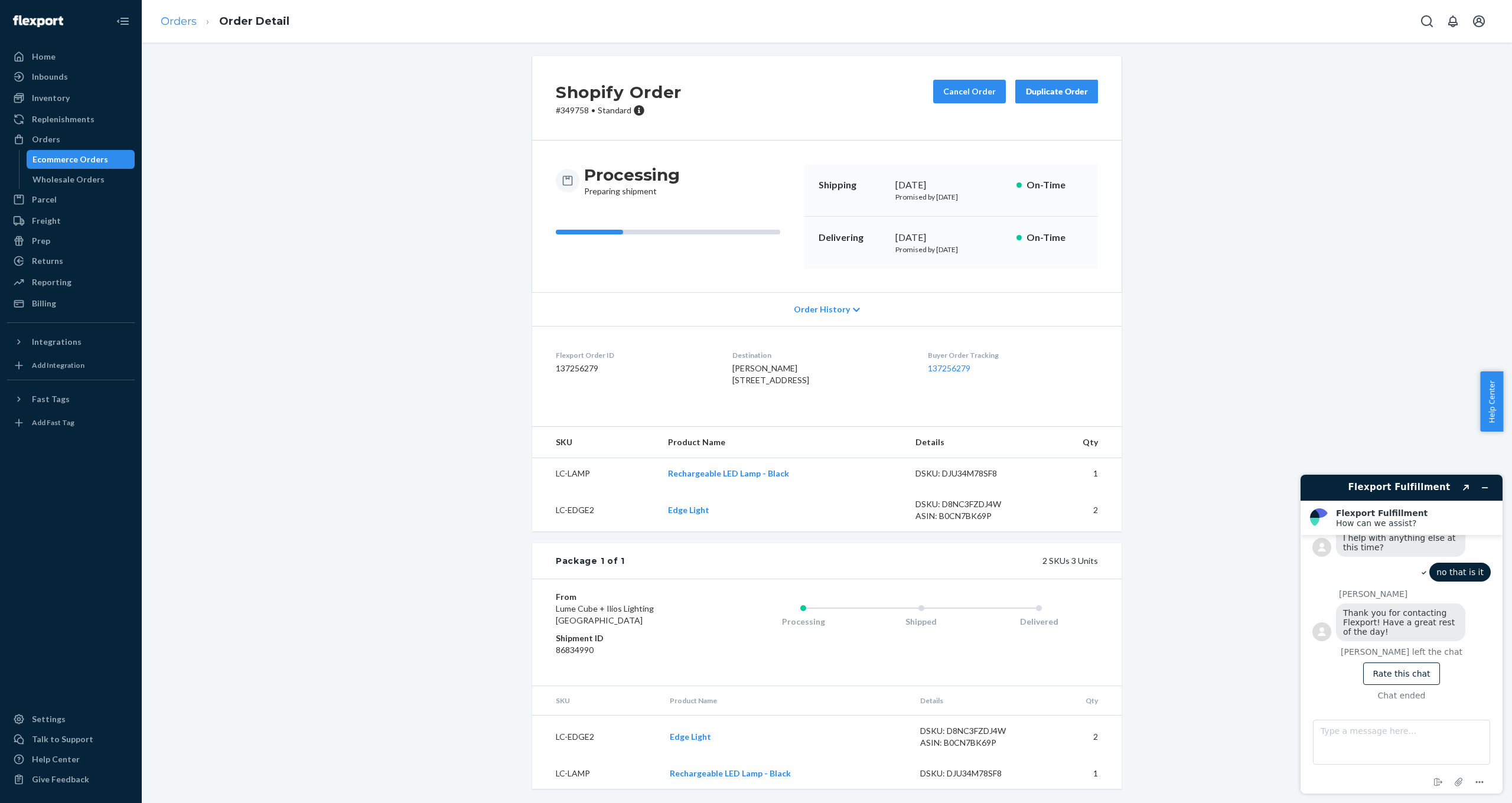
click at [182, 22] on link "Orders" at bounding box center [179, 21] width 36 height 13
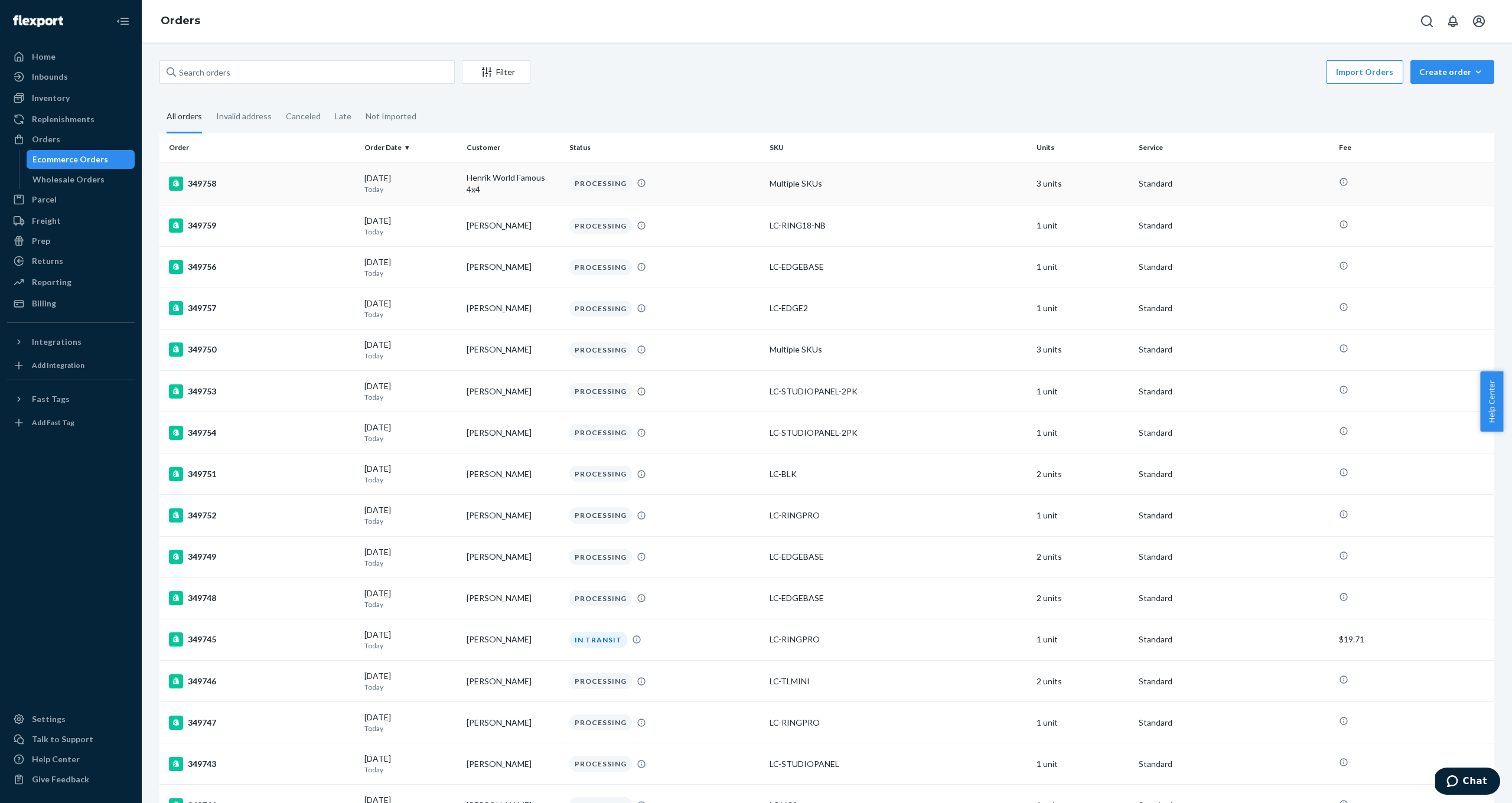
click at [199, 183] on div "349758" at bounding box center [262, 184] width 186 height 14
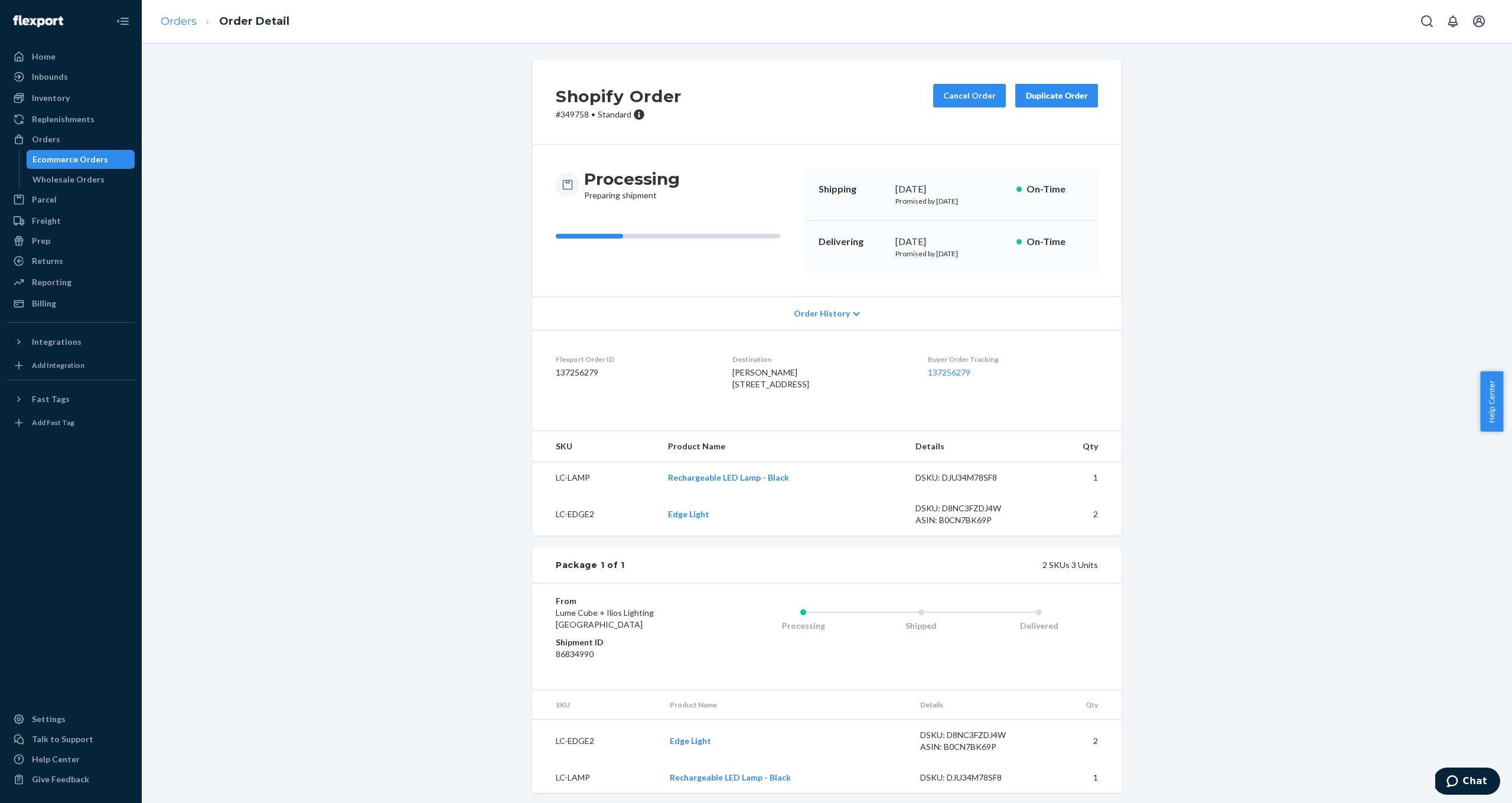
click at [169, 24] on link "Orders" at bounding box center [179, 21] width 36 height 13
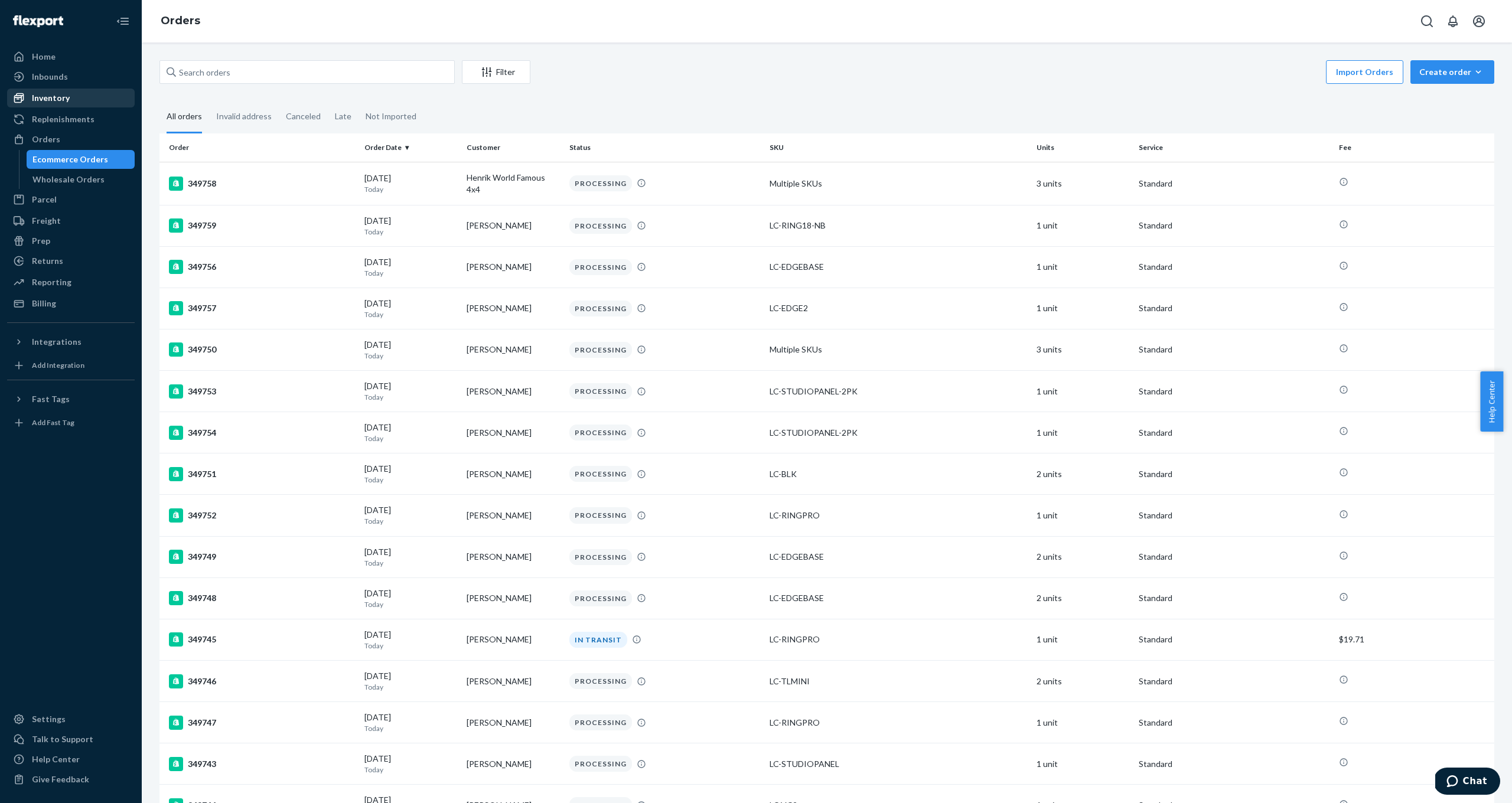
click at [67, 98] on div "Inventory" at bounding box center [51, 98] width 38 height 12
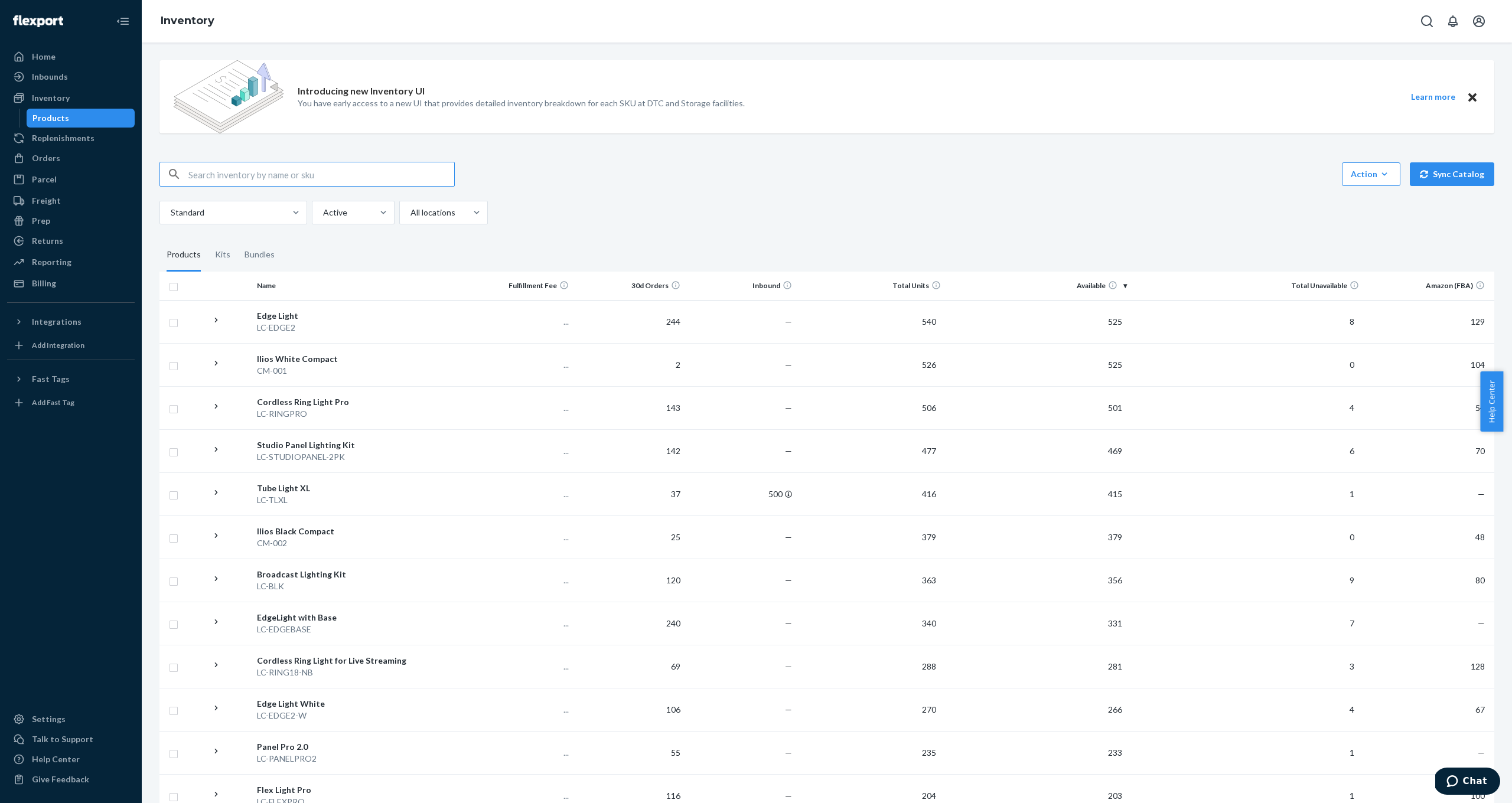
click at [247, 167] on input "text" at bounding box center [322, 175] width 266 height 24
type input "mag"
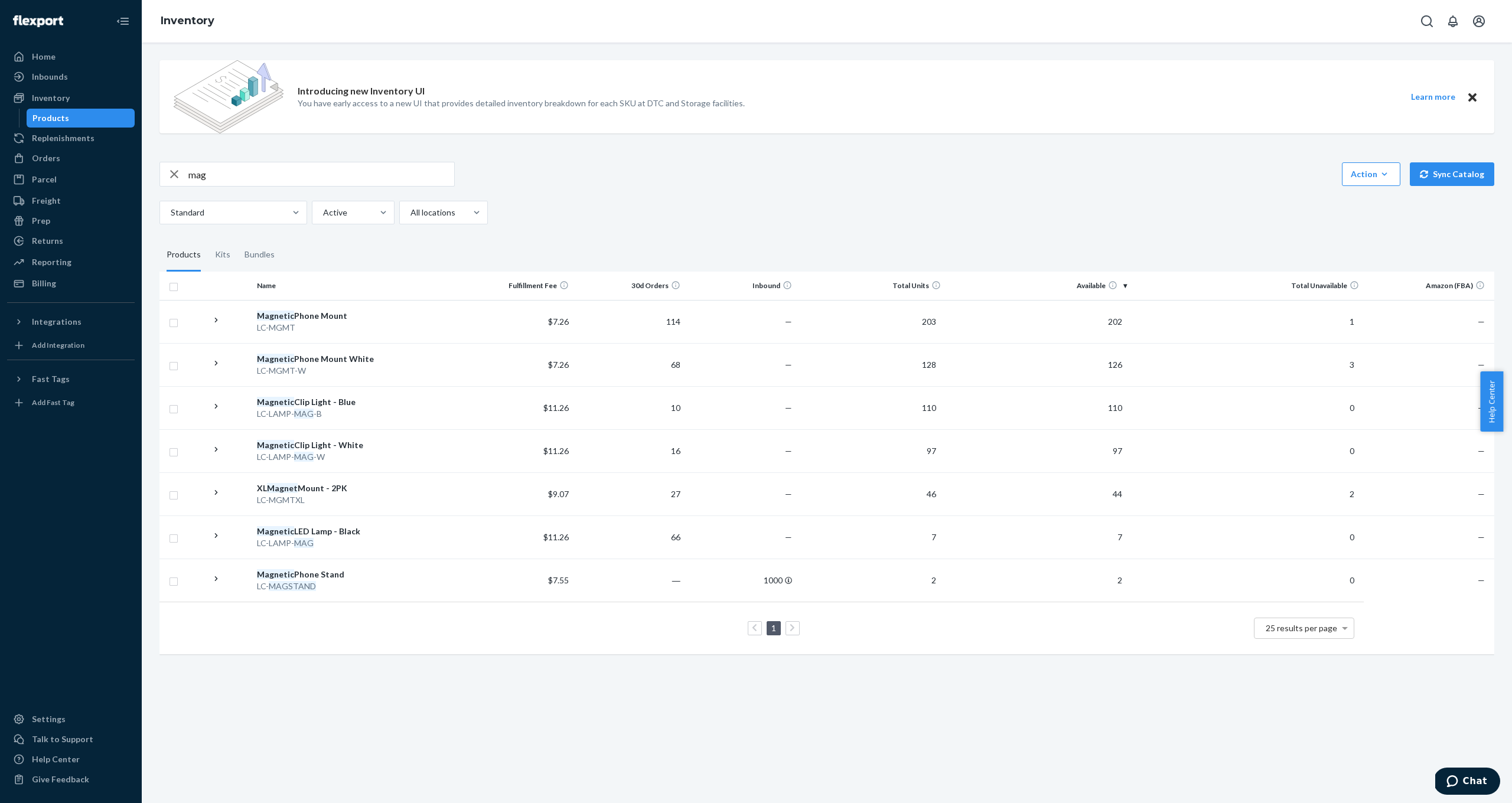
click at [173, 176] on icon "button" at bounding box center [174, 174] width 8 height 8
drag, startPoint x: 640, startPoint y: 186, endPoint x: 582, endPoint y: 185, distance: 58.0
click at [640, 186] on div "Action Create product Create kit or bundle Bulk create products Bulk update pro…" at bounding box center [827, 174] width 1335 height 25
click at [76, 151] on div "Orders" at bounding box center [70, 158] width 125 height 17
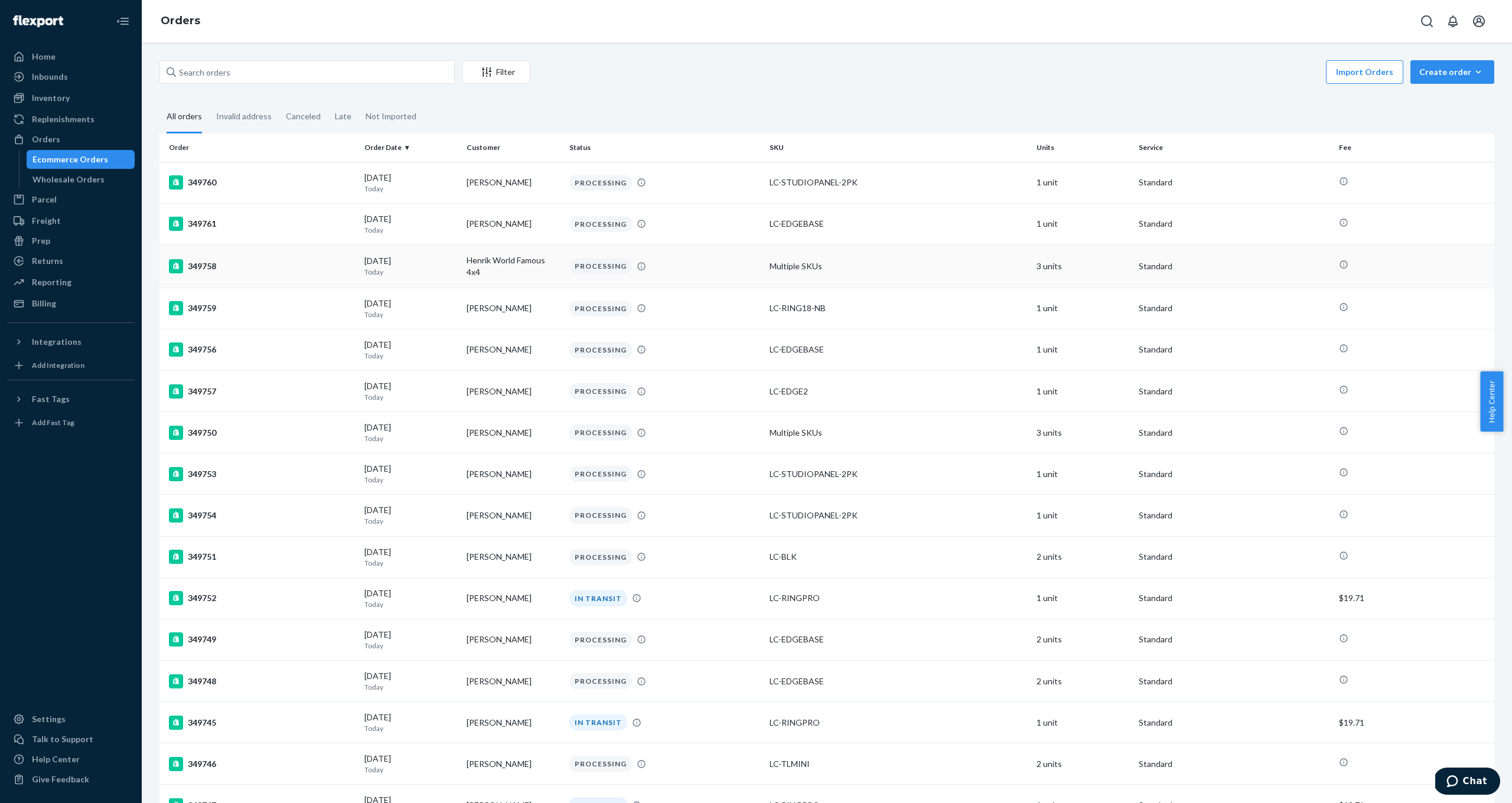
click at [235, 252] on td "349758" at bounding box center [260, 266] width 201 height 43
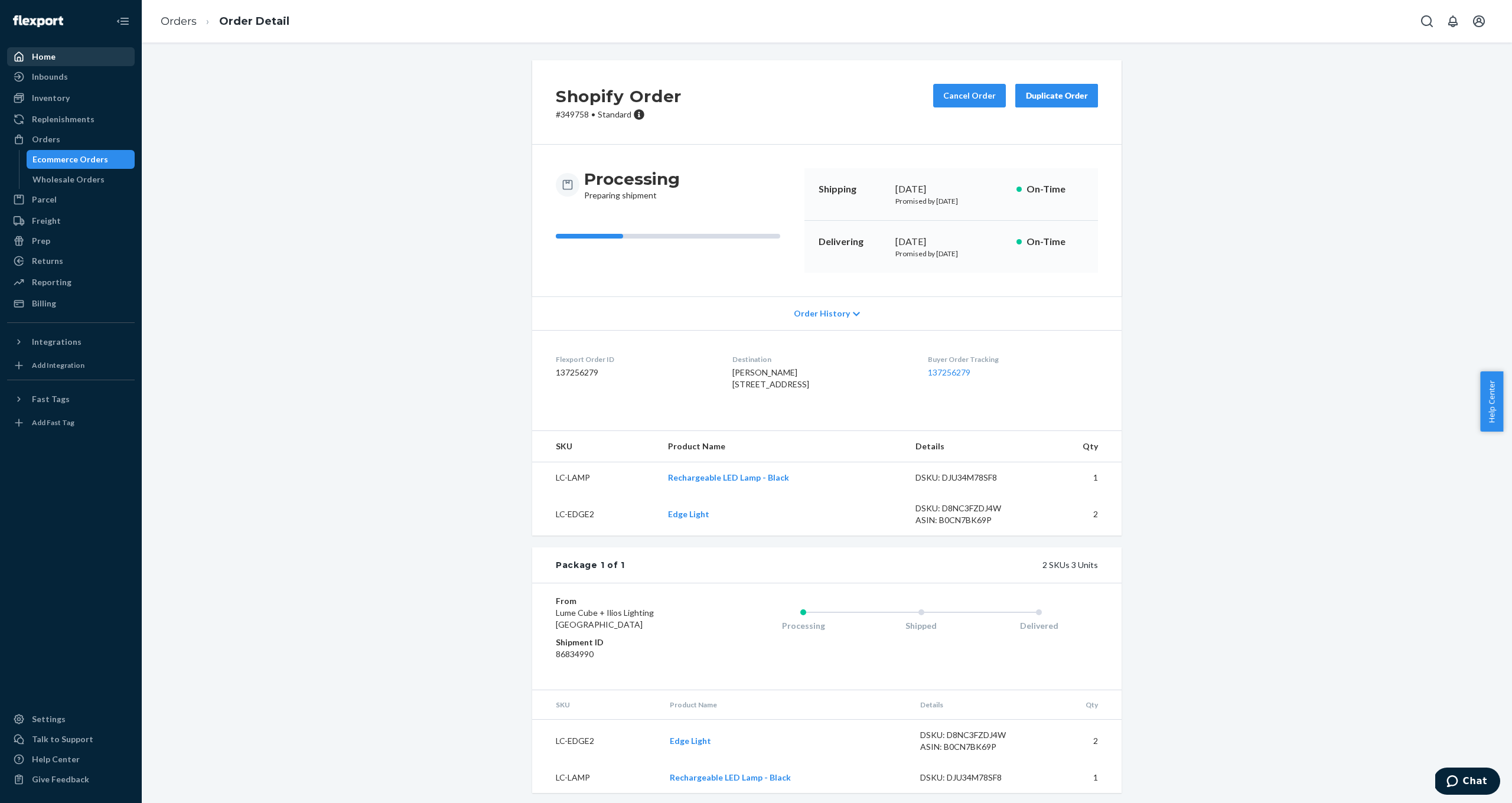
click at [74, 57] on div "Home" at bounding box center [70, 57] width 125 height 17
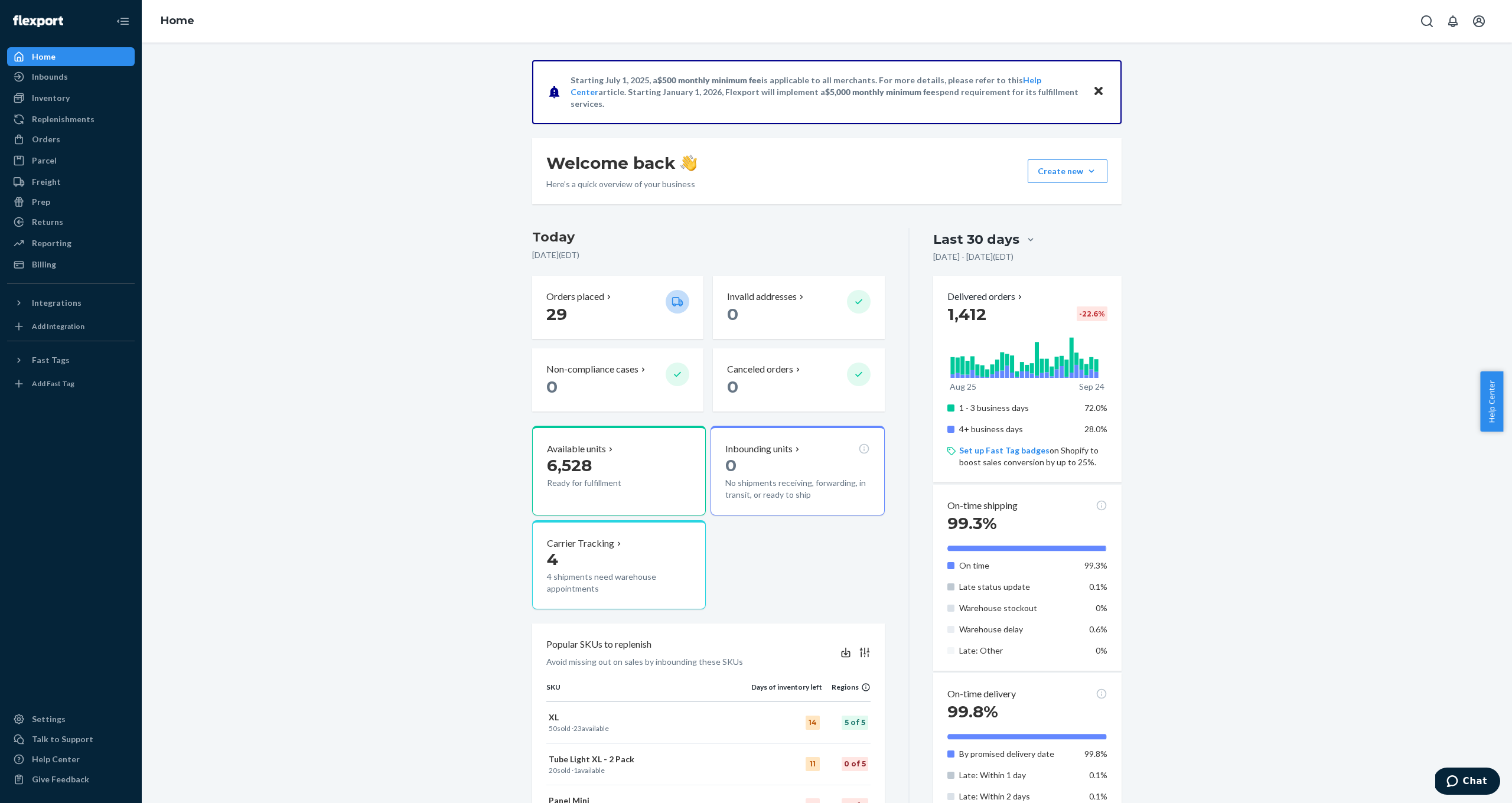
click at [392, 324] on div "Starting [DATE], a $500 monthly minimum fee is applicable to all merchants. For…" at bounding box center [827, 599] width 1353 height 1079
